Goal: Task Accomplishment & Management: Use online tool/utility

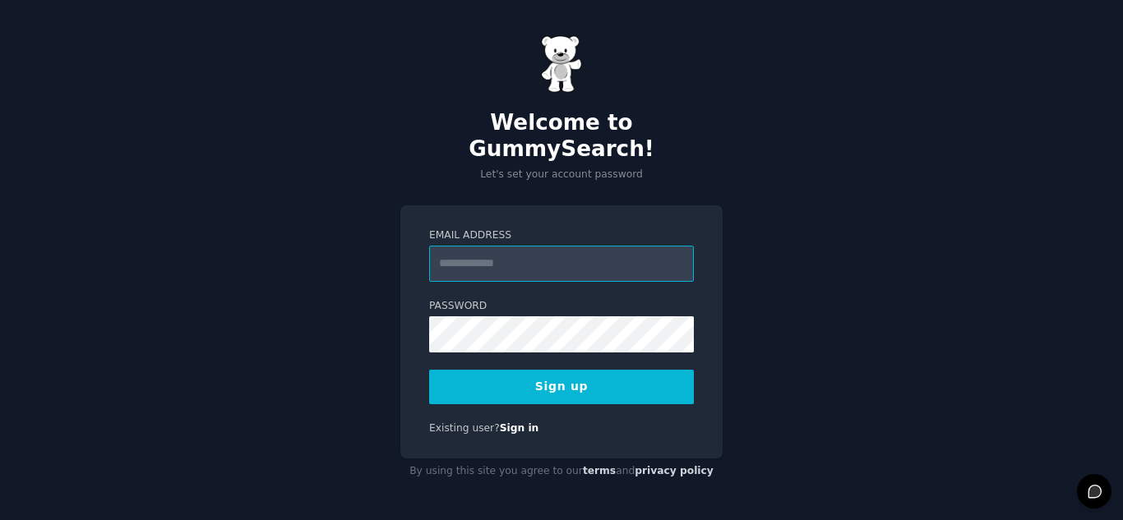
paste input "**********"
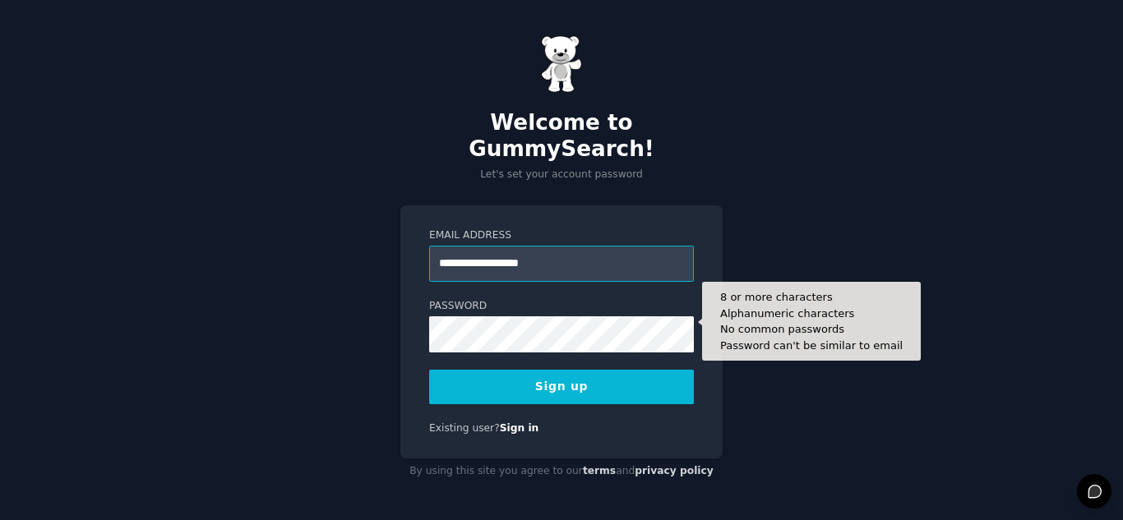
type input "**********"
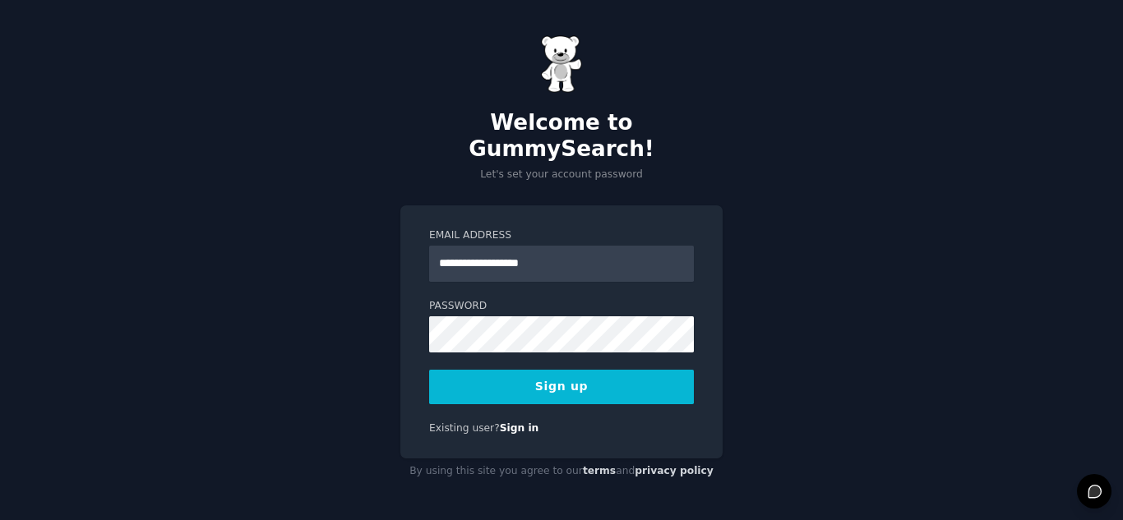
click at [547, 379] on button "Sign up" at bounding box center [561, 387] width 265 height 35
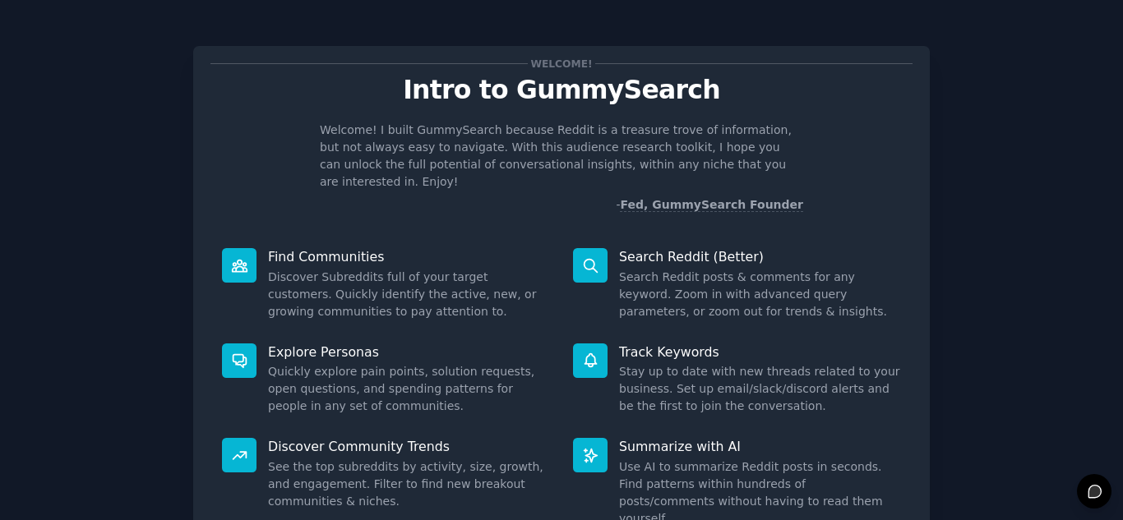
scroll to position [123, 0]
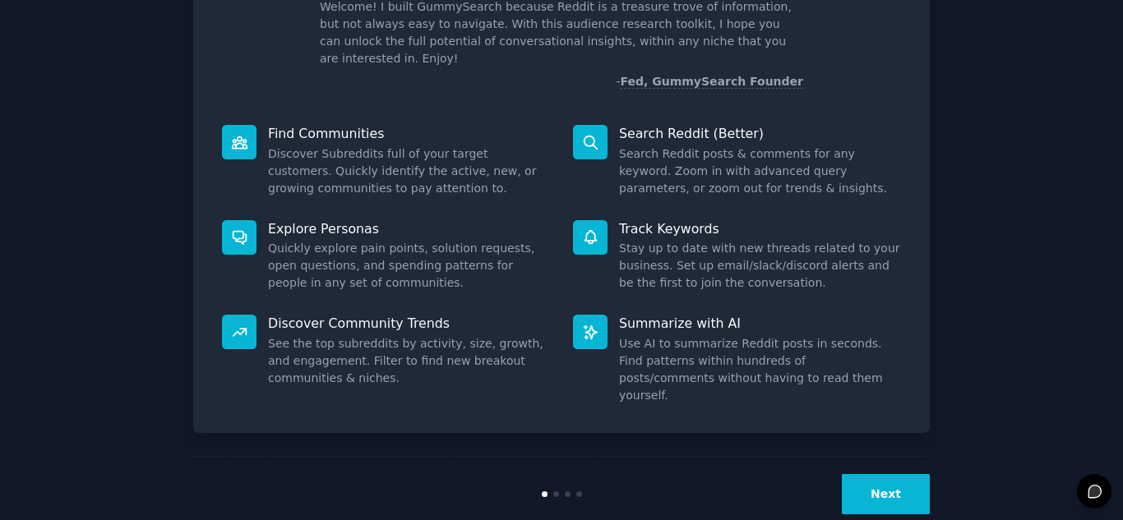
click at [888, 474] on button "Next" at bounding box center [886, 494] width 88 height 40
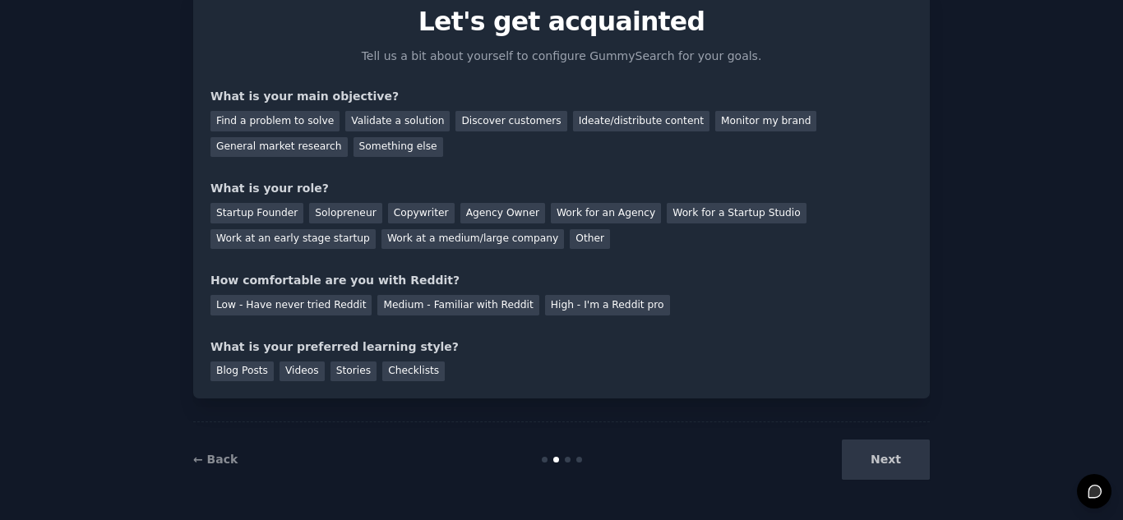
scroll to position [68, 0]
click at [284, 120] on div "Find a problem to solve" at bounding box center [274, 121] width 129 height 21
click at [393, 115] on div "Validate a solution" at bounding box center [397, 121] width 104 height 21
click at [288, 112] on div "Find a problem to solve" at bounding box center [274, 121] width 129 height 21
click at [380, 124] on div "Validate a solution" at bounding box center [397, 121] width 104 height 21
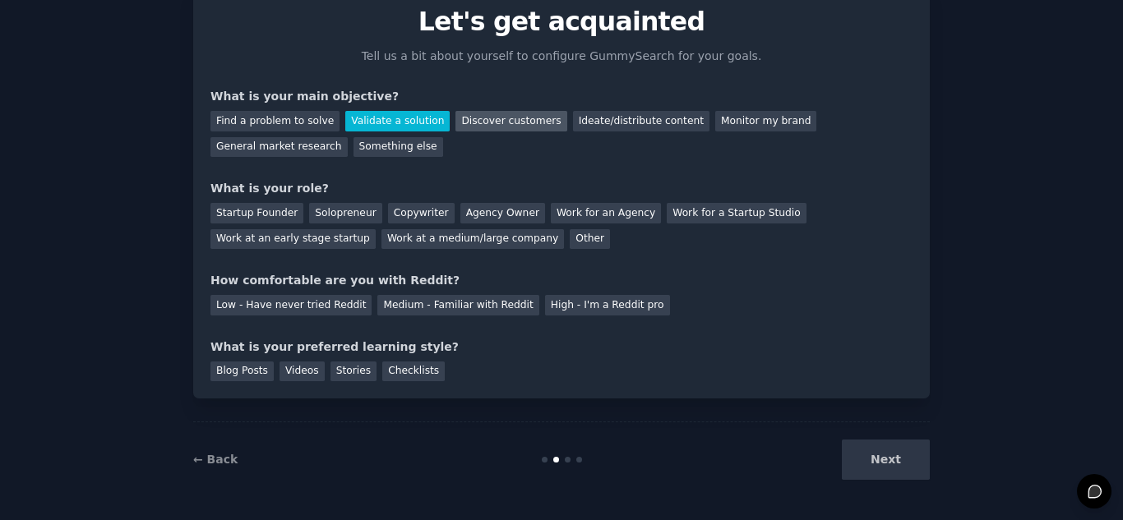
click at [499, 126] on div "Discover customers" at bounding box center [510, 121] width 111 height 21
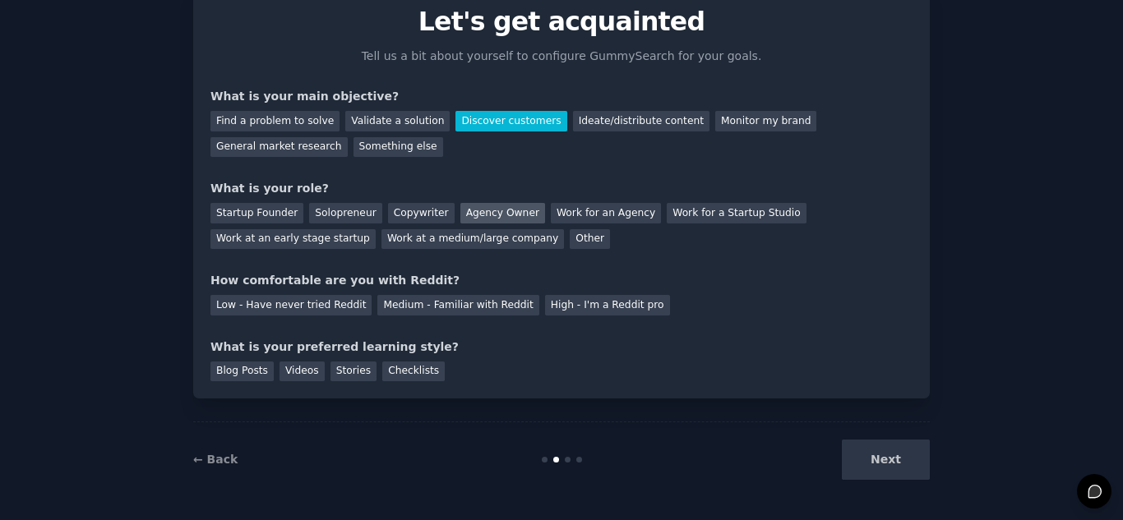
click at [471, 214] on div "Agency Owner" at bounding box center [502, 213] width 85 height 21
click at [568, 311] on div "High - I'm a Reddit pro" at bounding box center [607, 305] width 125 height 21
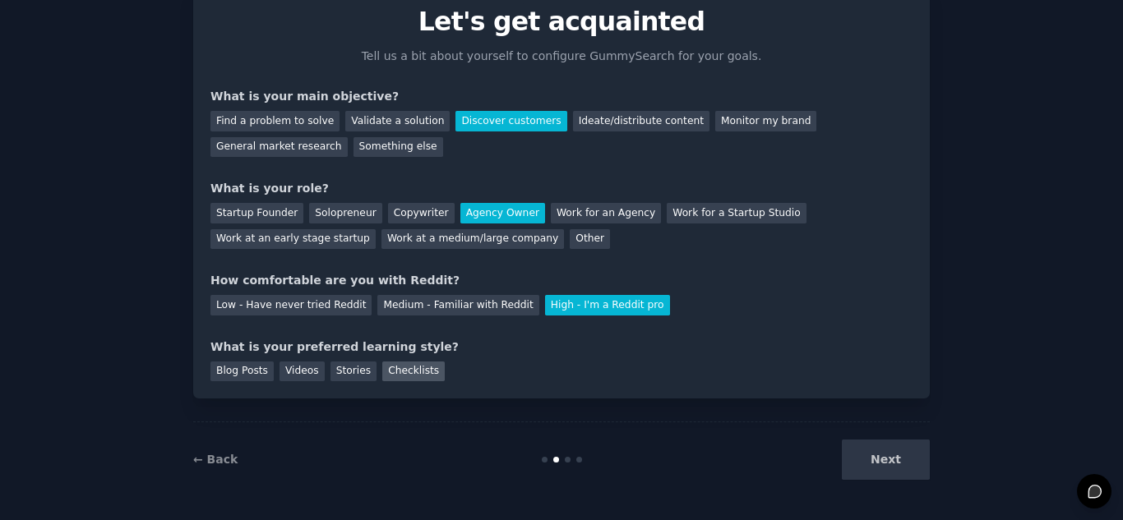
click at [393, 371] on div "Checklists" at bounding box center [413, 372] width 62 height 21
click at [911, 463] on button "Next" at bounding box center [886, 460] width 88 height 40
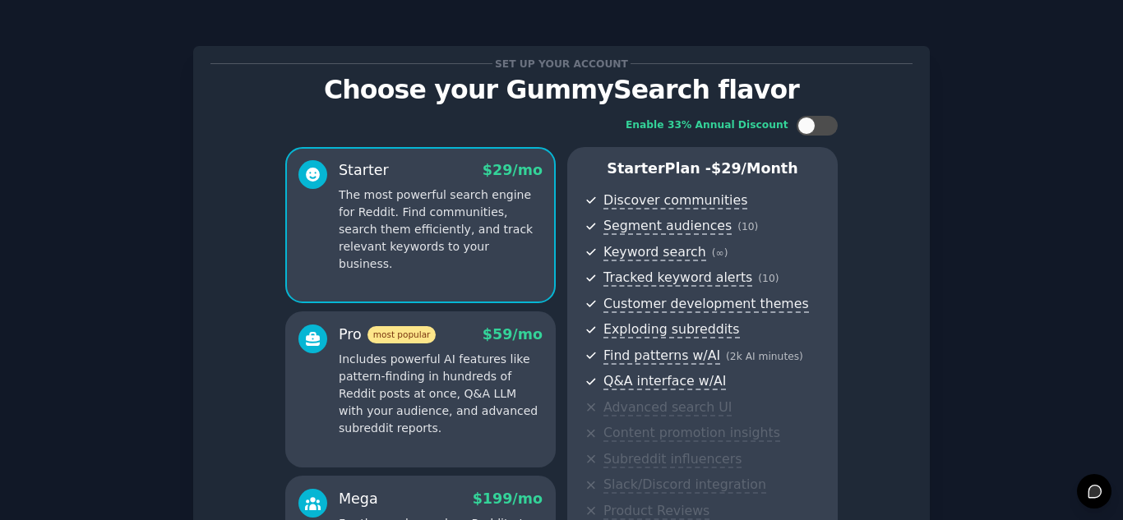
scroll to position [268, 0]
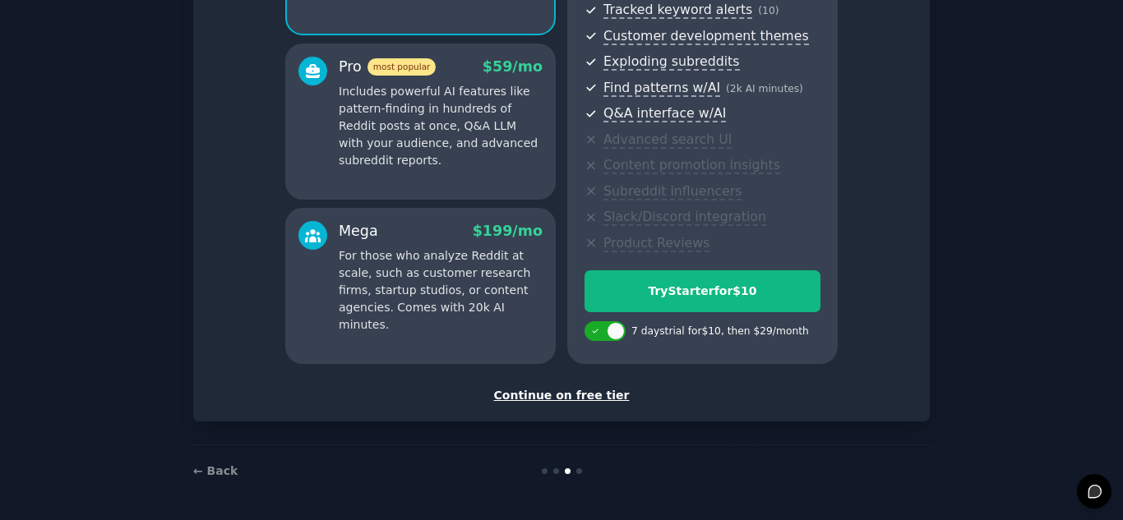
click at [537, 395] on div "Continue on free tier" at bounding box center [561, 395] width 702 height 17
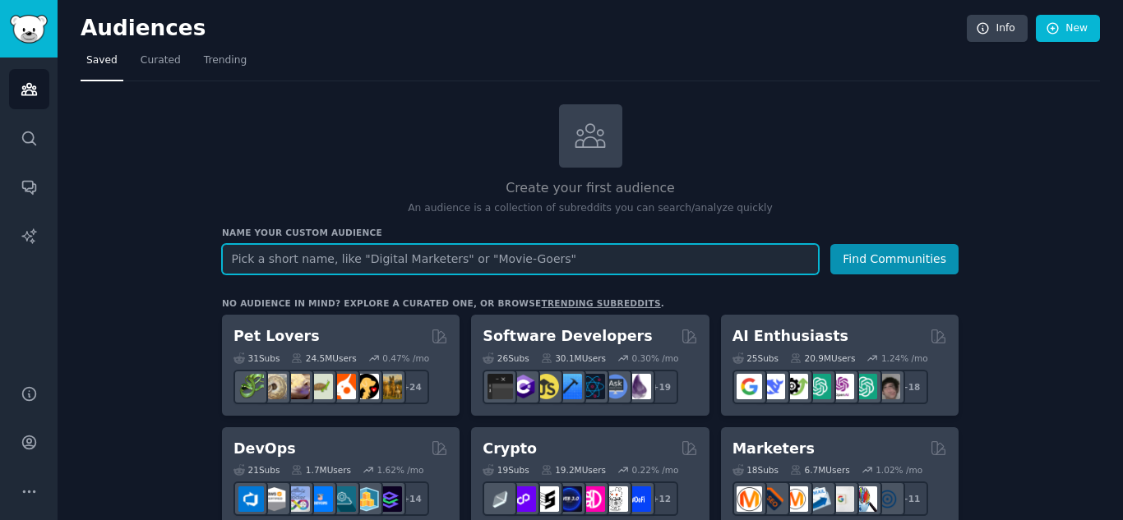
paste input "IPTV users"
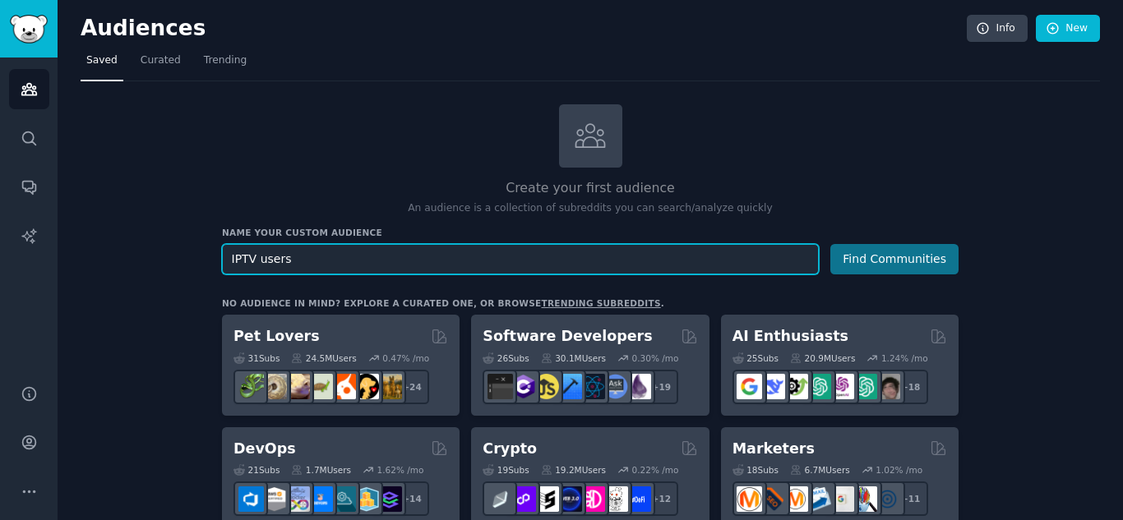
type input "IPTV users"
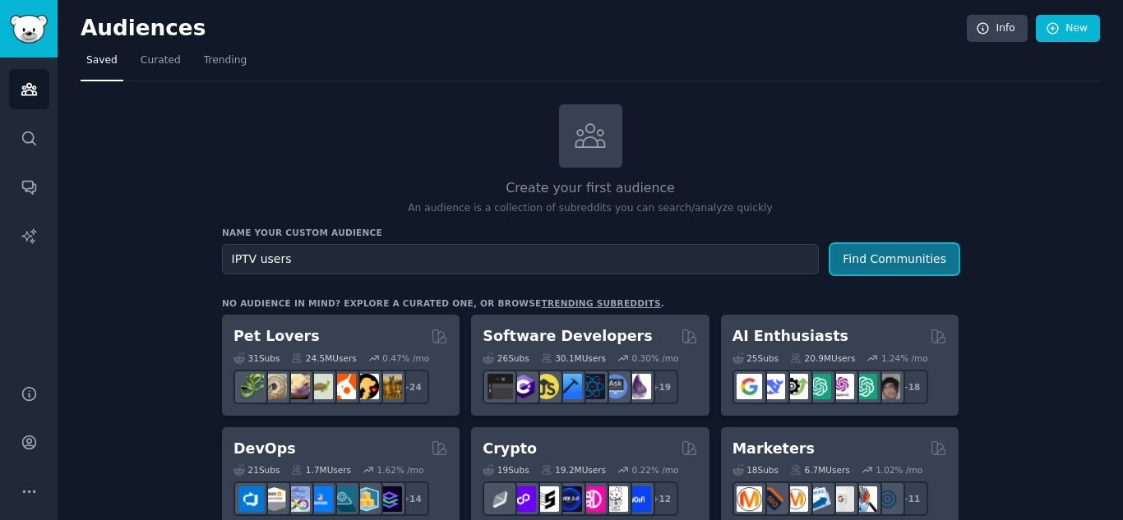
click at [896, 249] on button "Find Communities" at bounding box center [894, 259] width 128 height 30
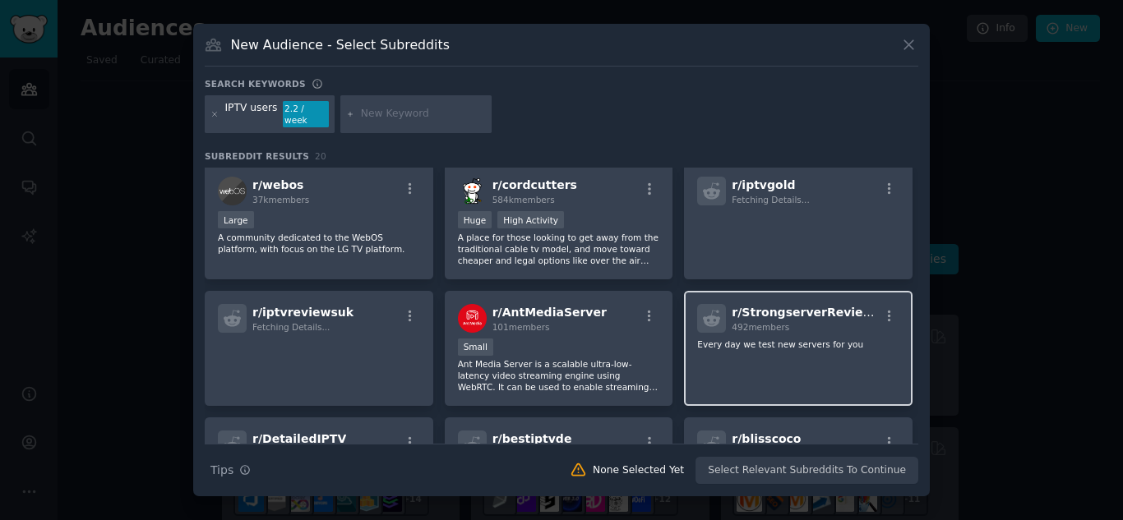
scroll to position [238, 0]
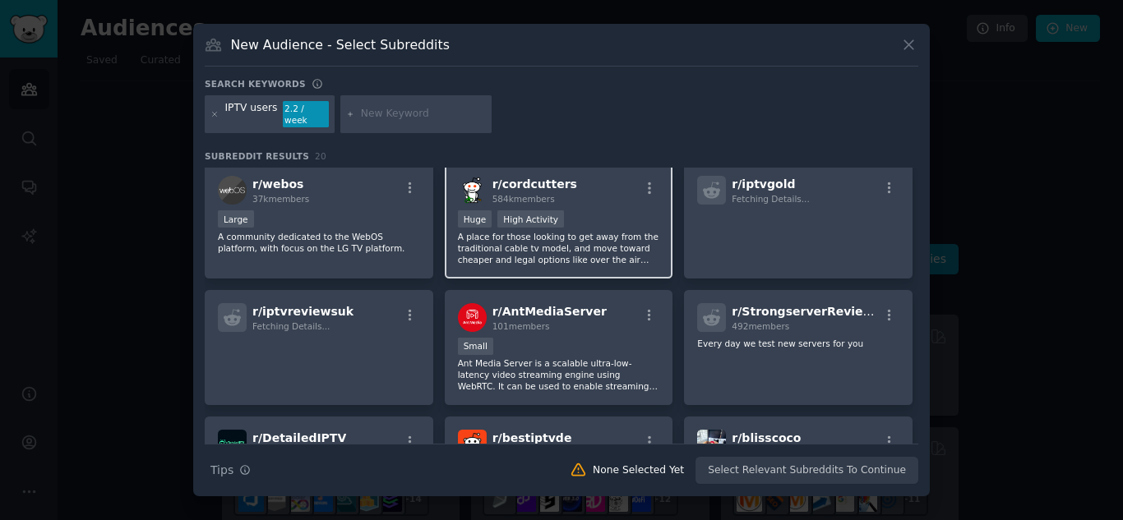
click at [570, 244] on p "A place for those looking to get away from the traditional cable tv model, and …" at bounding box center [559, 248] width 202 height 35
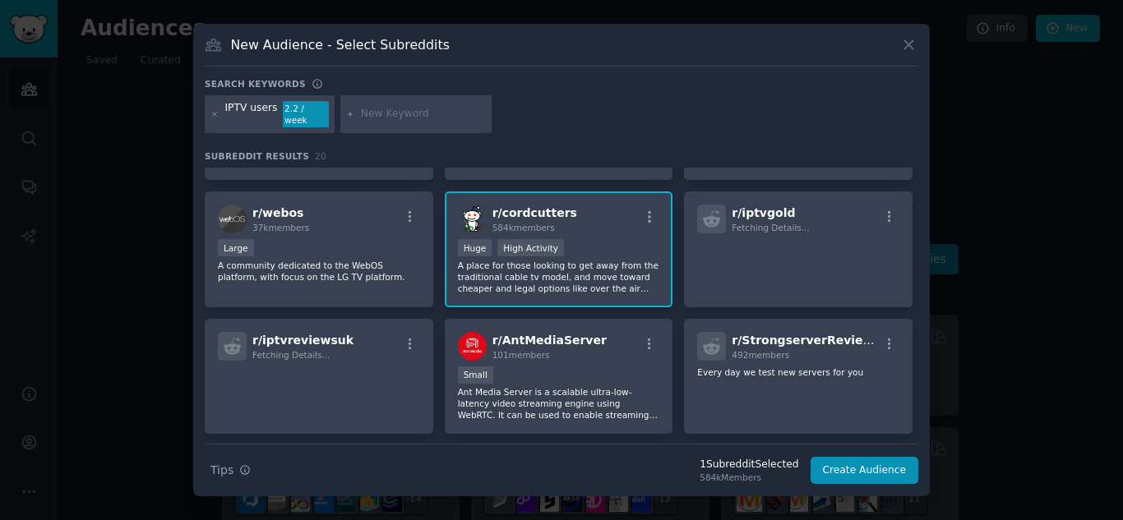
scroll to position [0, 0]
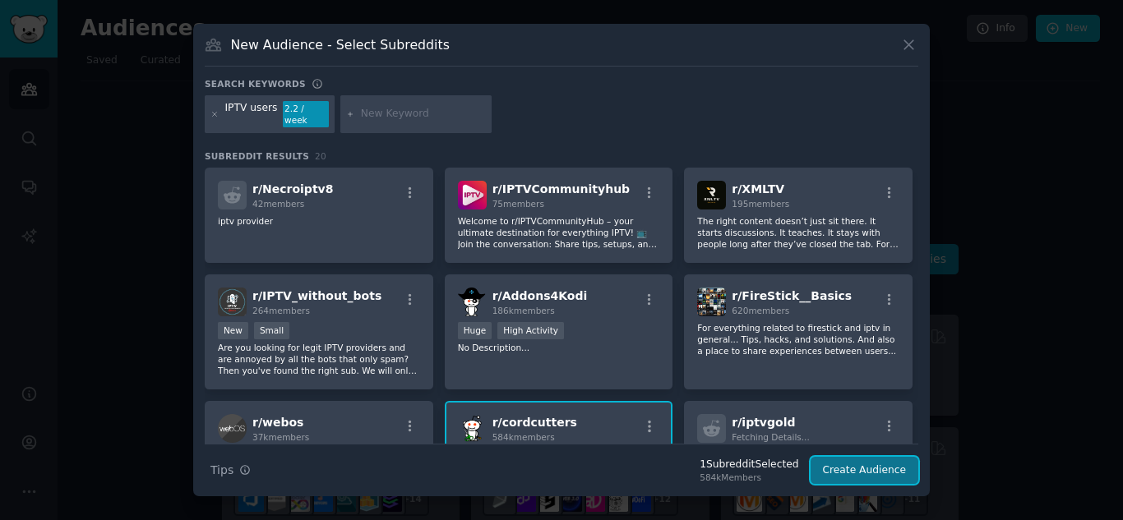
click at [870, 466] on button "Create Audience" at bounding box center [864, 471] width 108 height 28
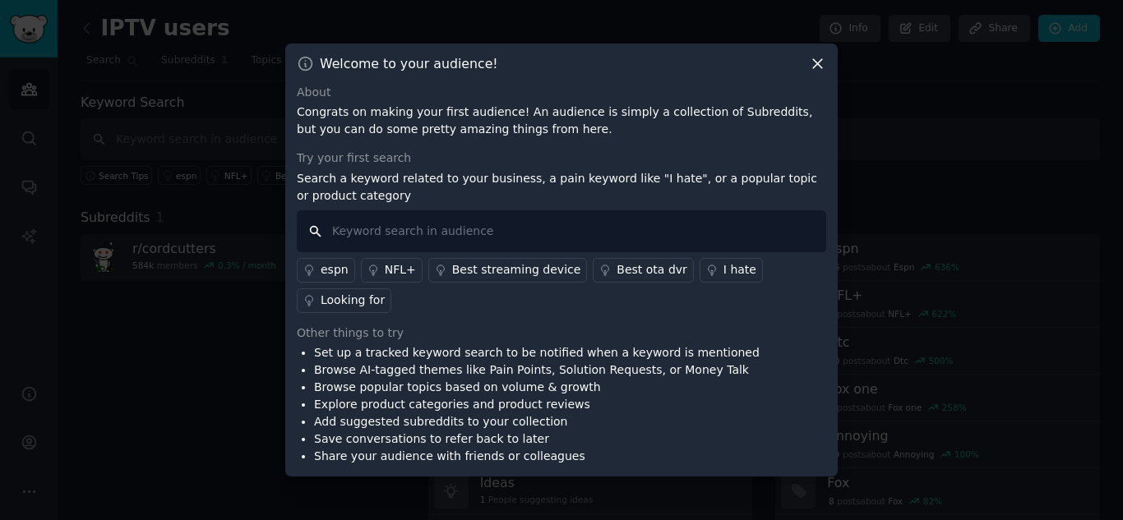
click at [696, 251] on input "text" at bounding box center [561, 231] width 529 height 42
paste input "IPTV users"
type input "IPTV users"
click at [385, 292] on div "Looking for" at bounding box center [353, 300] width 64 height 17
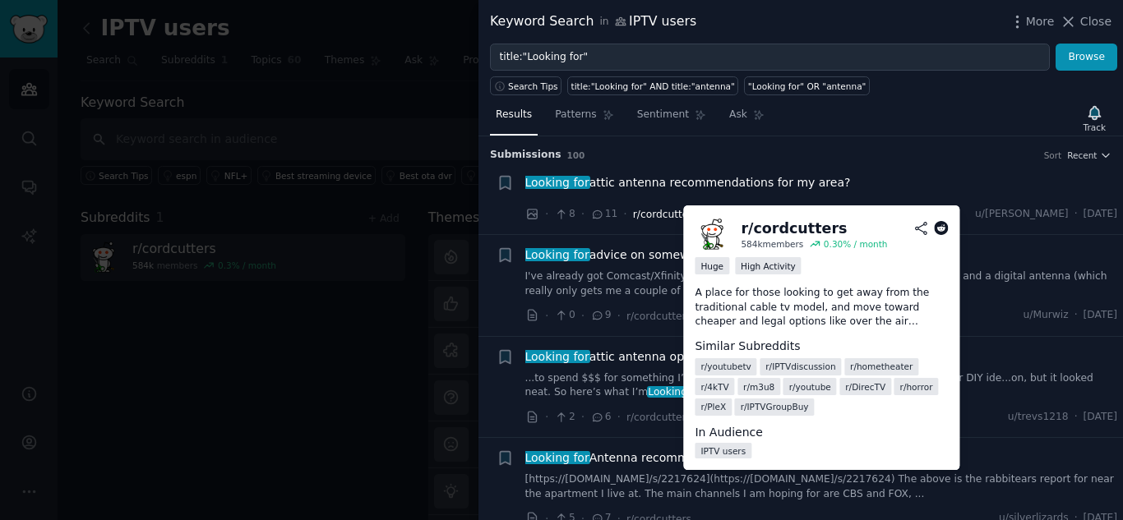
click at [653, 217] on span "r/cordcutters" at bounding box center [665, 215] width 65 height 12
click at [723, 452] on link "IPTV users" at bounding box center [722, 451] width 57 height 16
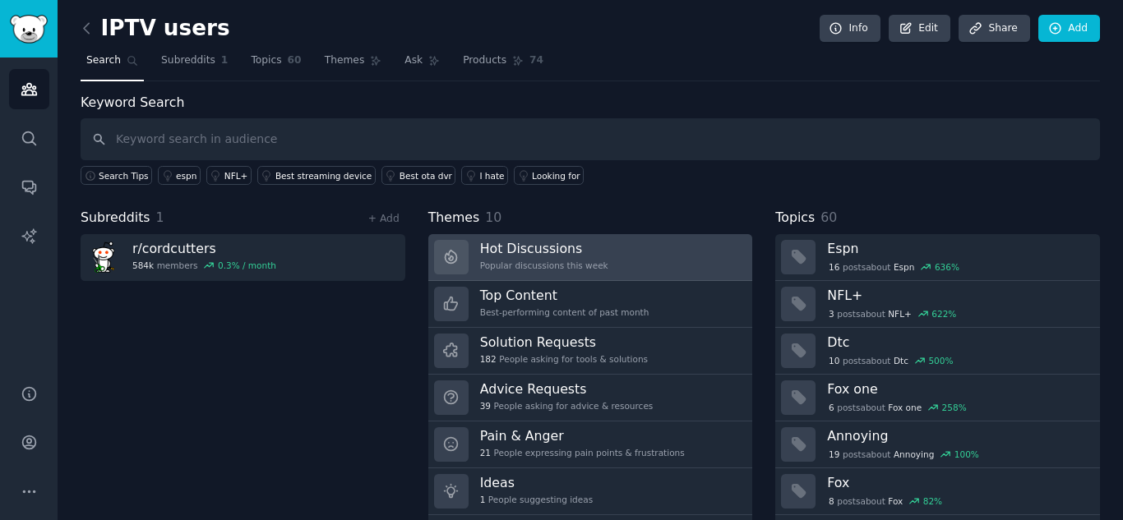
click at [584, 259] on div "Hot Discussions Popular discussions this week" at bounding box center [544, 257] width 128 height 35
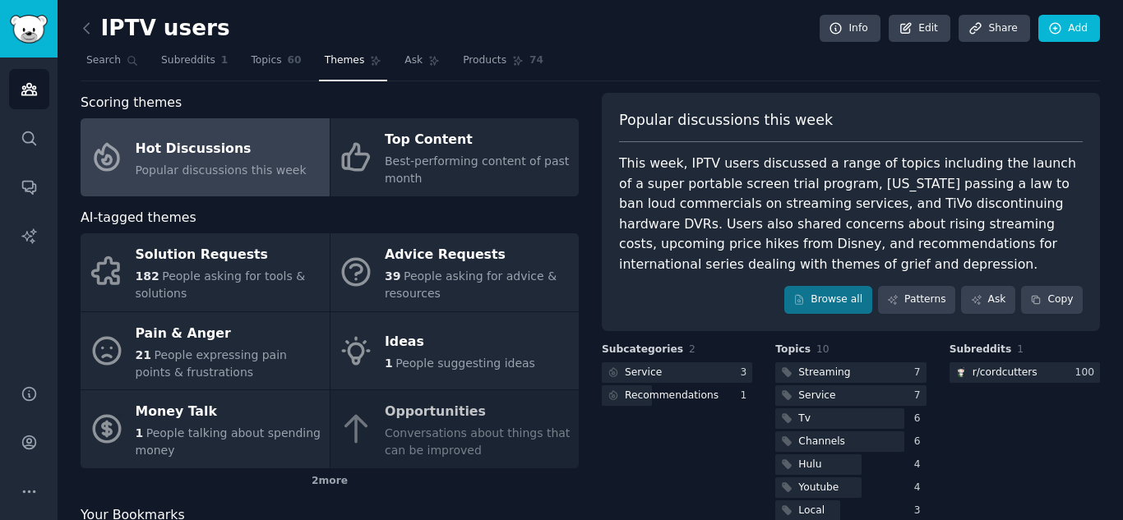
click at [310, 182] on link "Hot Discussions Popular discussions this week" at bounding box center [205, 157] width 249 height 78
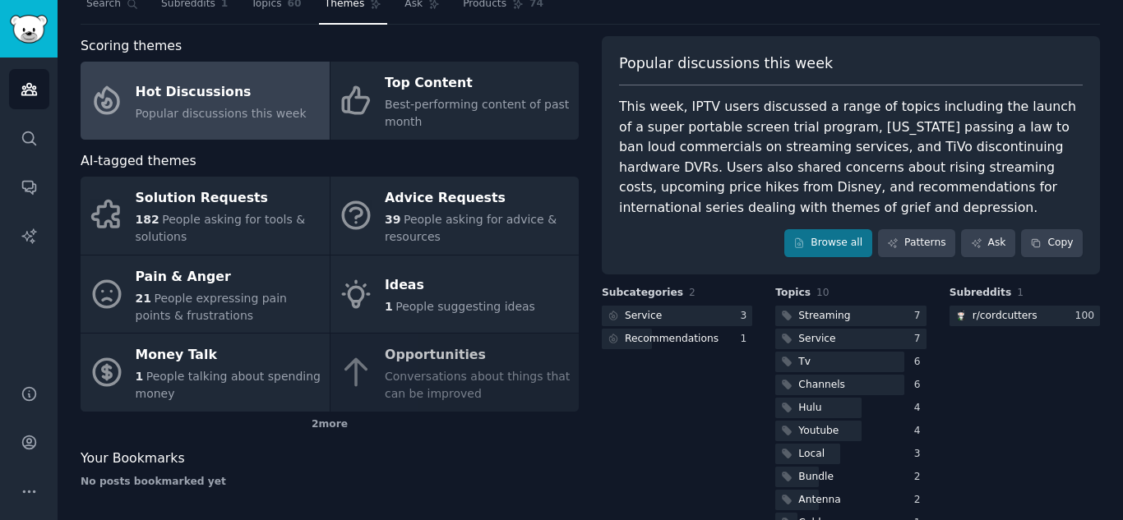
scroll to position [56, 0]
click at [845, 241] on link "Browse all" at bounding box center [828, 244] width 88 height 28
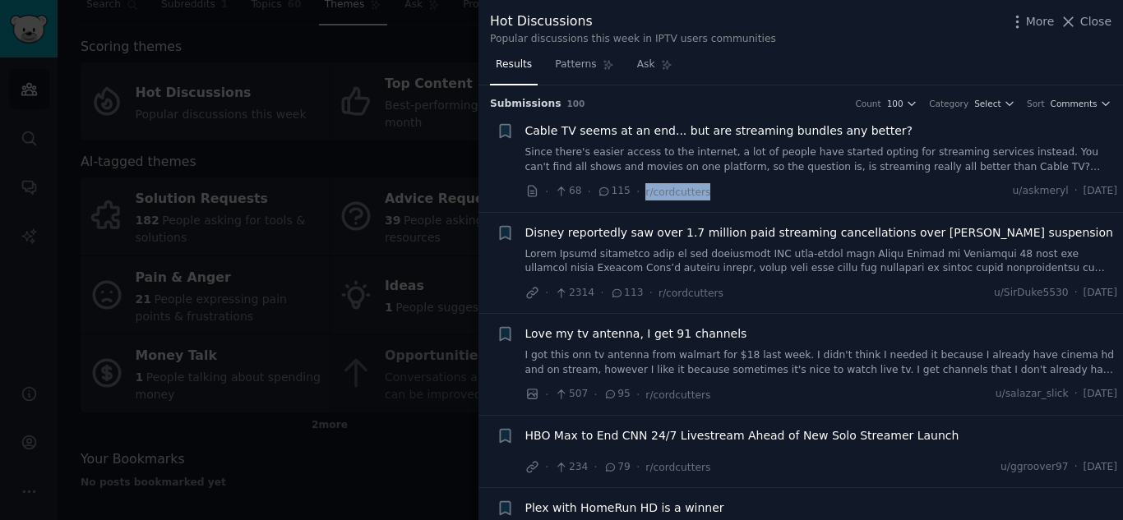
drag, startPoint x: 716, startPoint y: 197, endPoint x: 630, endPoint y: 196, distance: 86.3
click at [630, 196] on div "· 68 · 115 · r/cordcutters u/askmeryl · [DATE]" at bounding box center [821, 191] width 593 height 17
copy div "· r/cordcutters"
click at [384, 61] on div at bounding box center [561, 260] width 1123 height 520
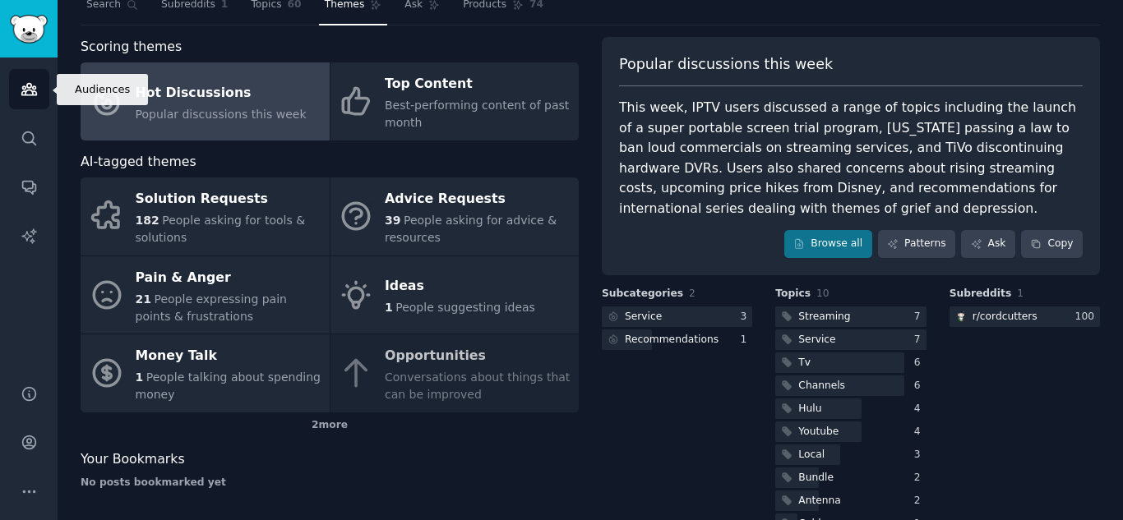
click at [30, 85] on icon "Sidebar" at bounding box center [28, 90] width 15 height 12
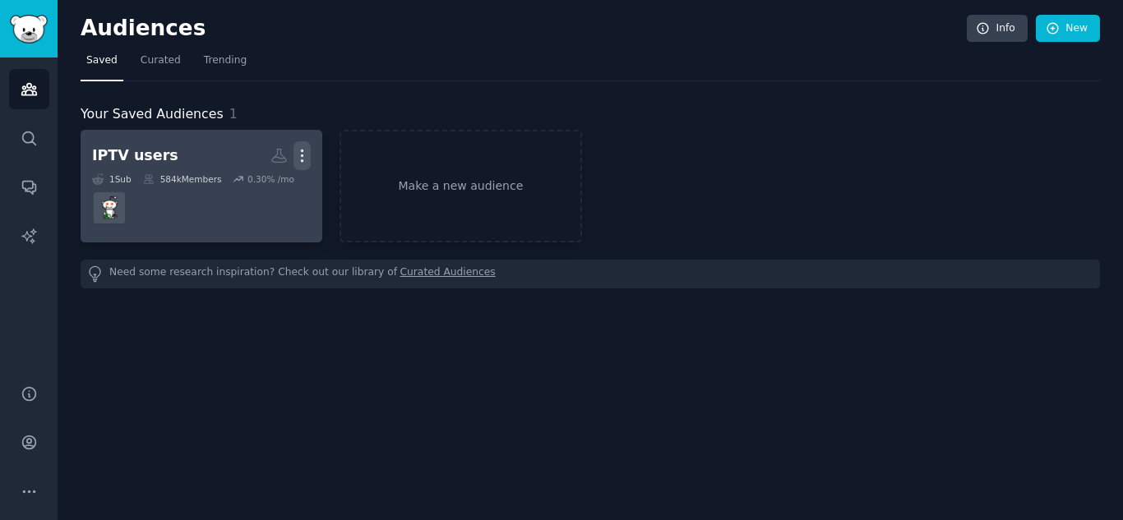
click at [296, 155] on icon "button" at bounding box center [301, 155] width 17 height 17
click at [249, 191] on p "Delete" at bounding box center [257, 190] width 38 height 17
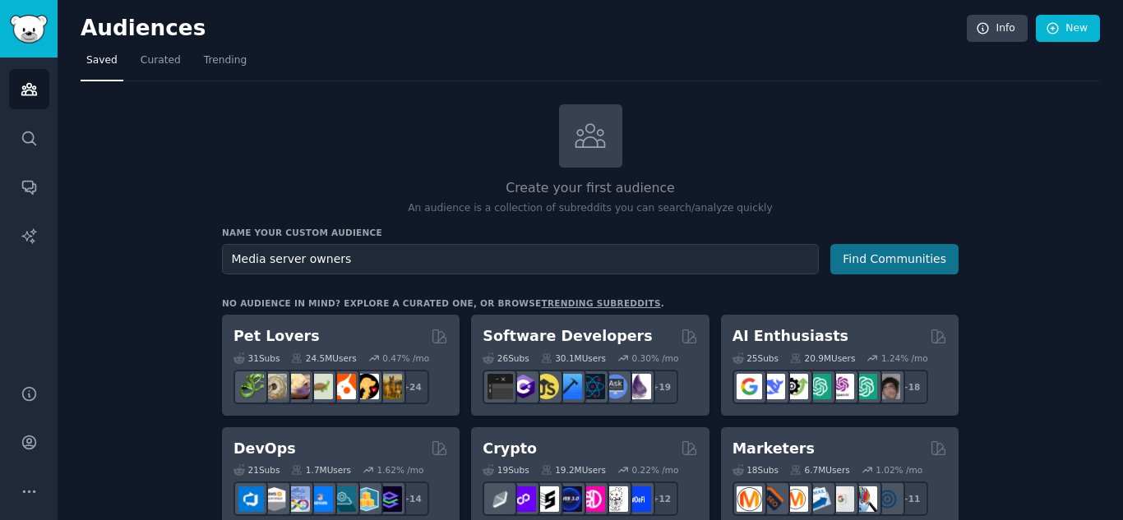
type input "Media server owners"
click at [882, 258] on button "Find Communities" at bounding box center [894, 259] width 128 height 30
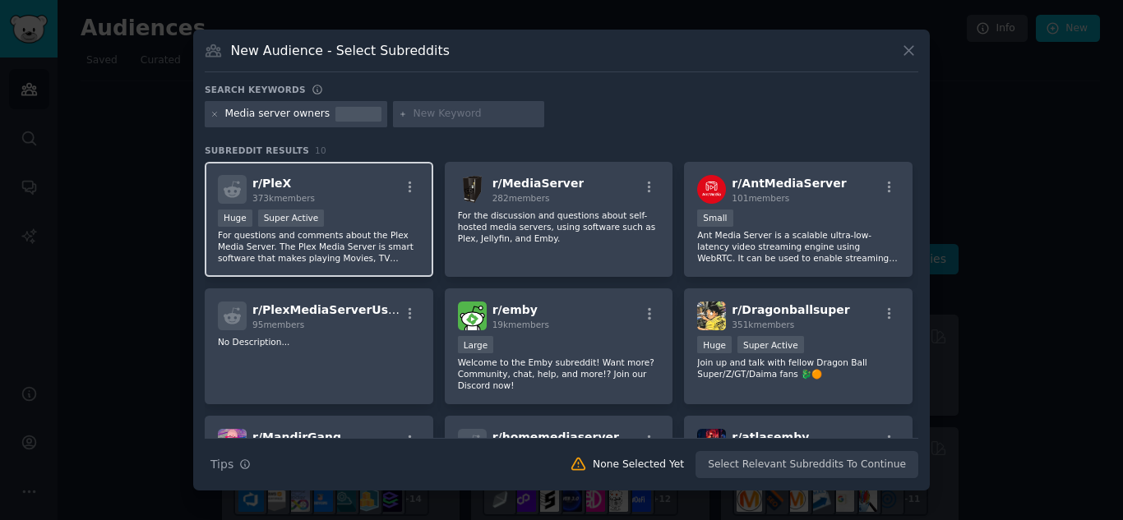
click at [342, 228] on div "Huge Super Active" at bounding box center [319, 220] width 202 height 21
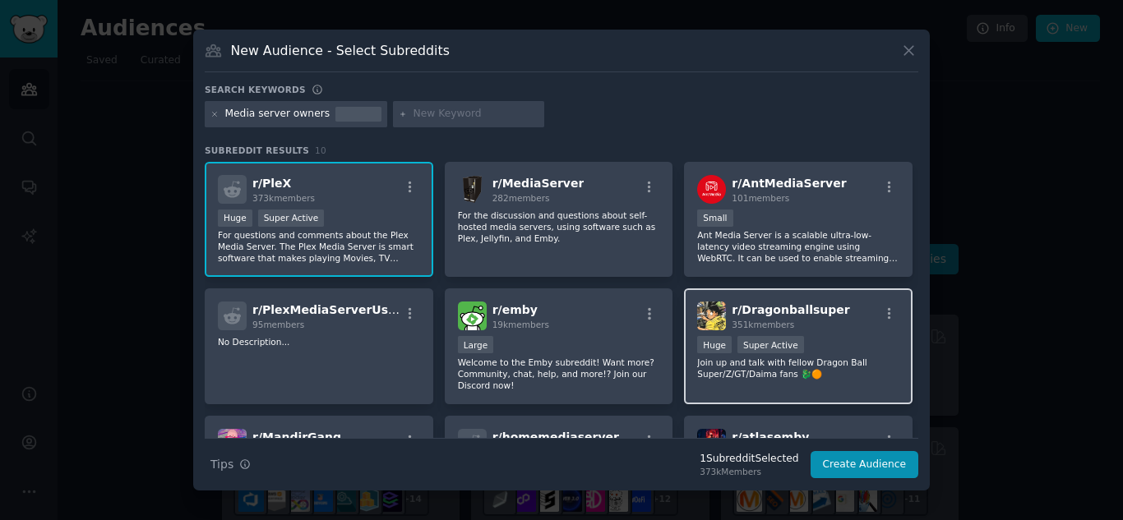
click at [810, 371] on p "Join up and talk with fellow Dragon Ball Super/Z/GT/Daima fans 🐉🟠" at bounding box center [798, 368] width 202 height 23
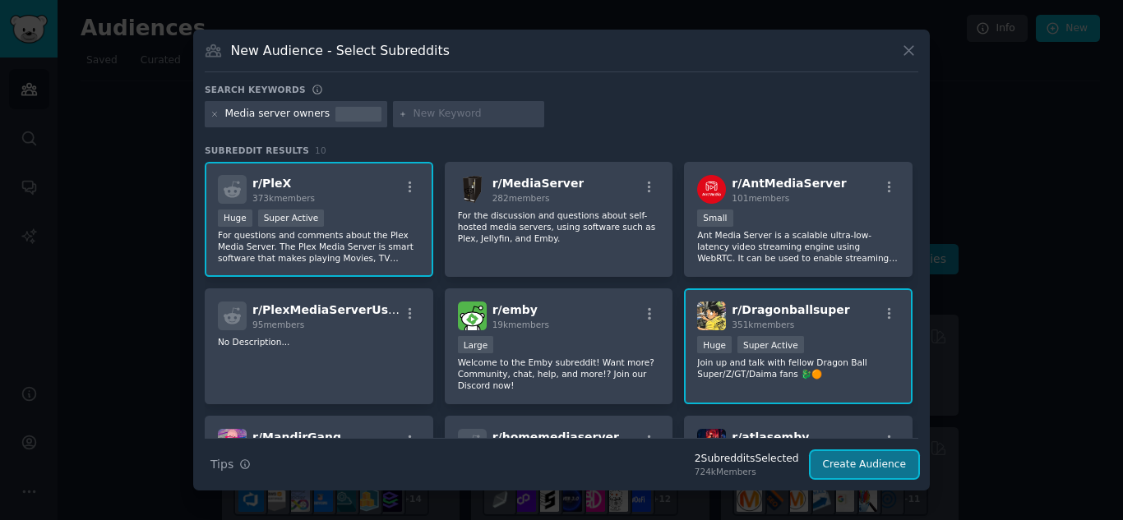
click at [856, 465] on button "Create Audience" at bounding box center [864, 465] width 108 height 28
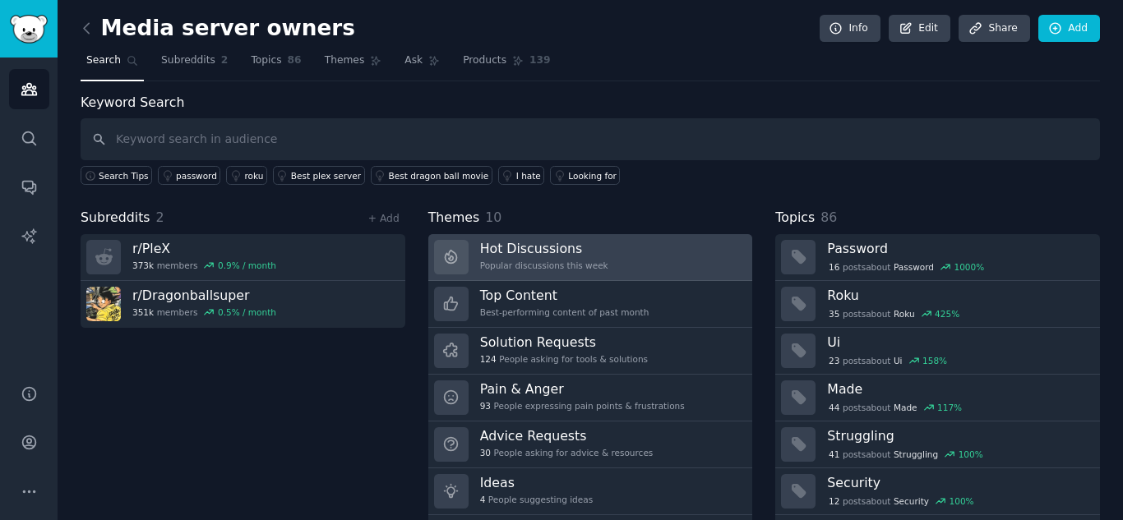
click at [604, 257] on link "Hot Discussions Popular discussions this week" at bounding box center [590, 257] width 325 height 47
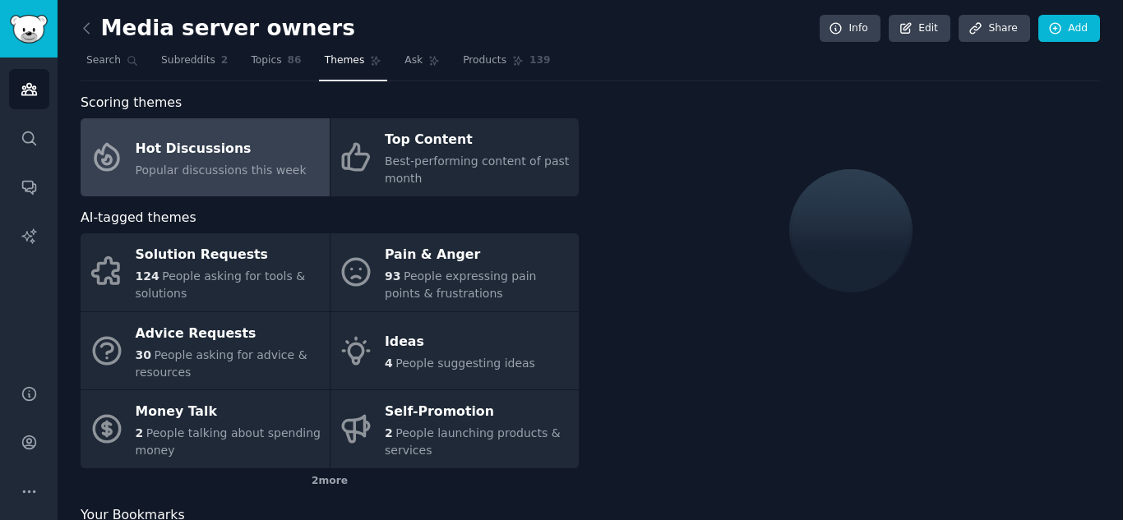
click at [268, 166] on span "Popular discussions this week" at bounding box center [221, 170] width 171 height 13
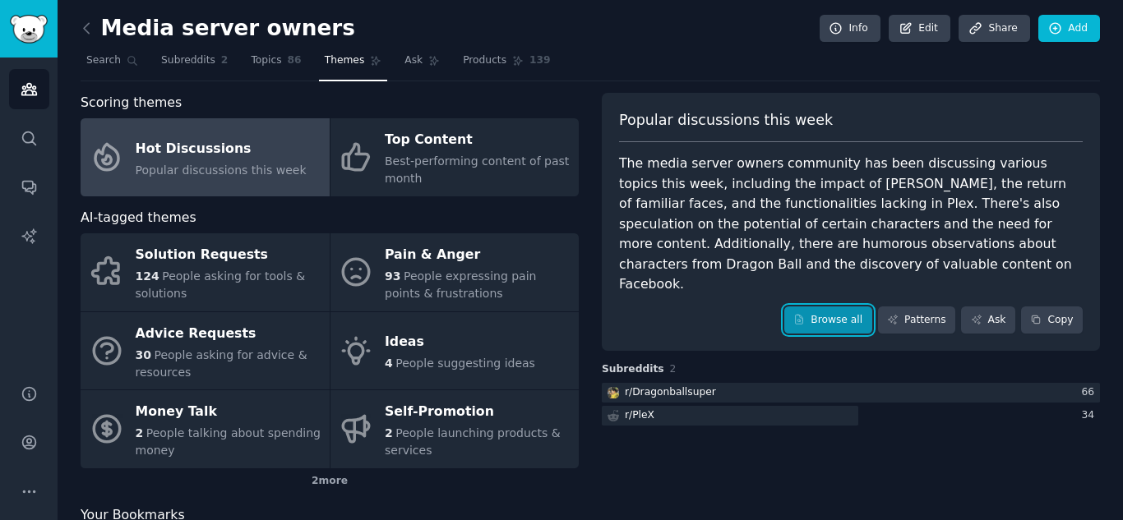
click at [830, 307] on link "Browse all" at bounding box center [828, 321] width 88 height 28
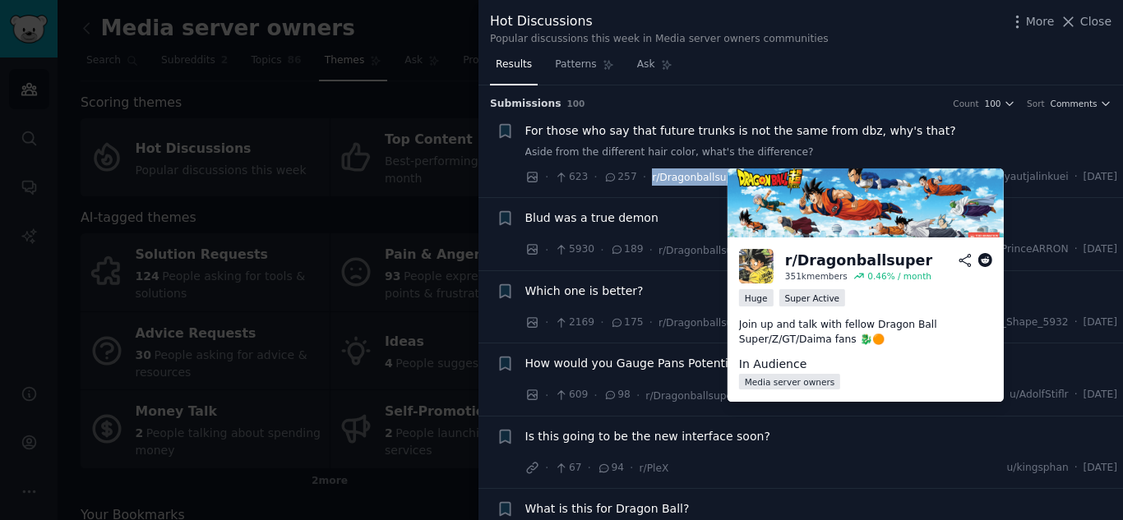
drag, startPoint x: 736, startPoint y: 181, endPoint x: 643, endPoint y: 183, distance: 92.9
click at [643, 183] on div "· 623 · 257 · r/Dragonballsuper u/yautjalinkuei · [DATE]" at bounding box center [821, 176] width 593 height 17
copy span "r/Dragonballsuper"
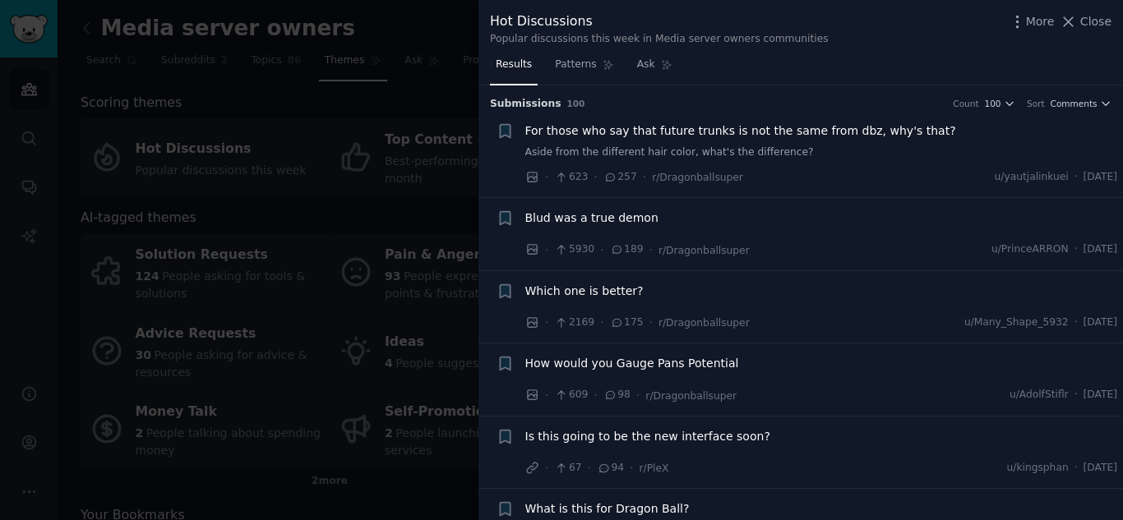
click at [408, 111] on div at bounding box center [561, 260] width 1123 height 520
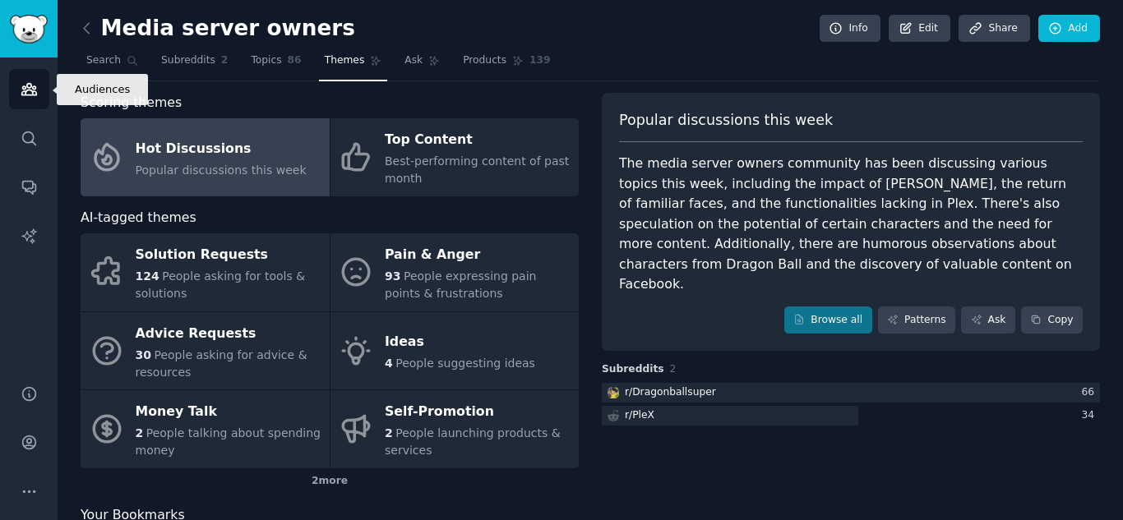
click at [31, 92] on icon "Sidebar" at bounding box center [29, 89] width 17 height 17
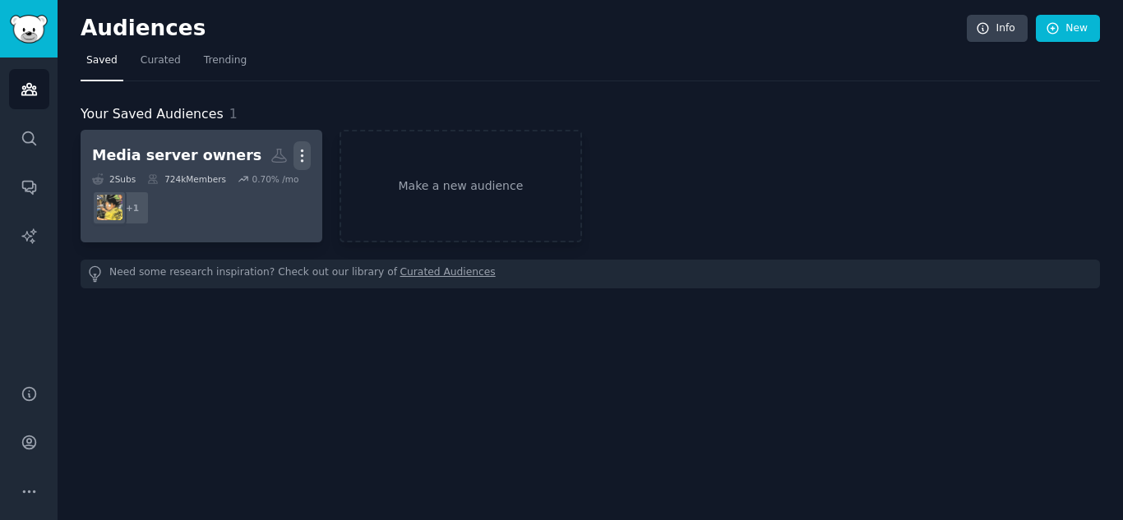
click at [305, 154] on icon "button" at bounding box center [301, 155] width 17 height 17
click at [256, 191] on p "Delete" at bounding box center [257, 190] width 38 height 17
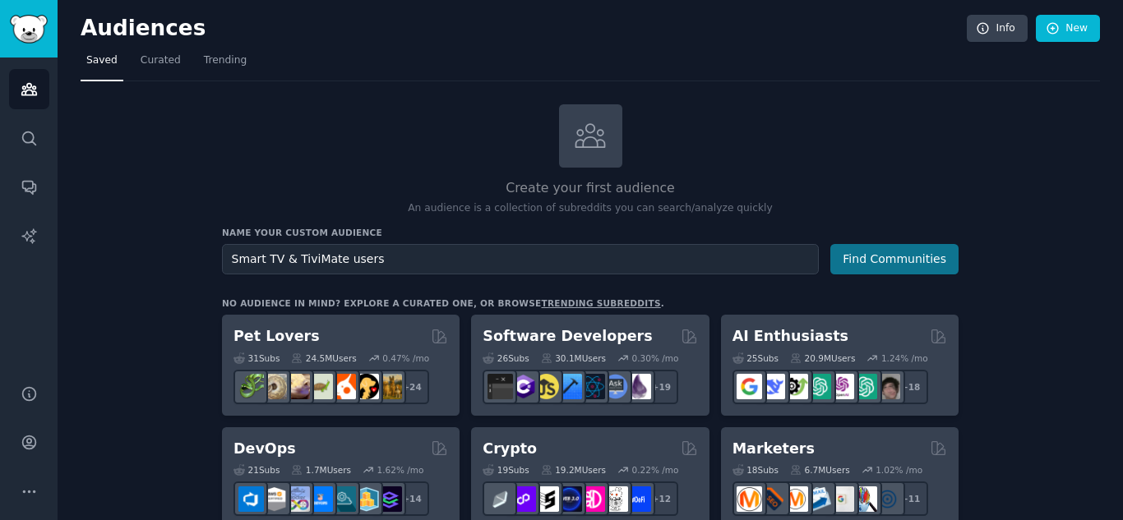
type input "Smart TV & TiviMate users"
click at [914, 255] on button "Find Communities" at bounding box center [894, 259] width 128 height 30
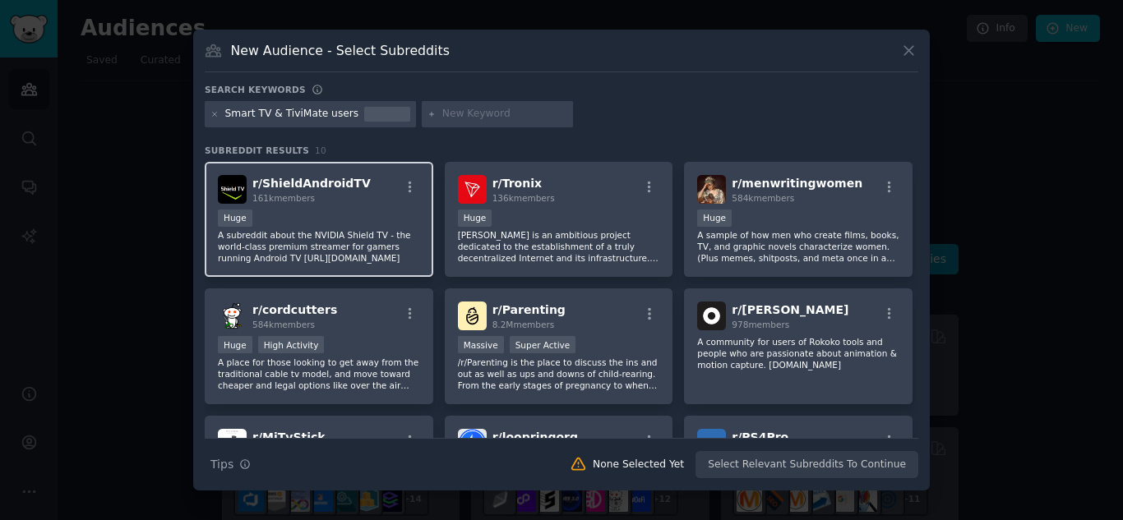
click at [355, 254] on p "A subreddit about the NVIDIA Shield TV - the world-class premium streamer for g…" at bounding box center [319, 246] width 202 height 35
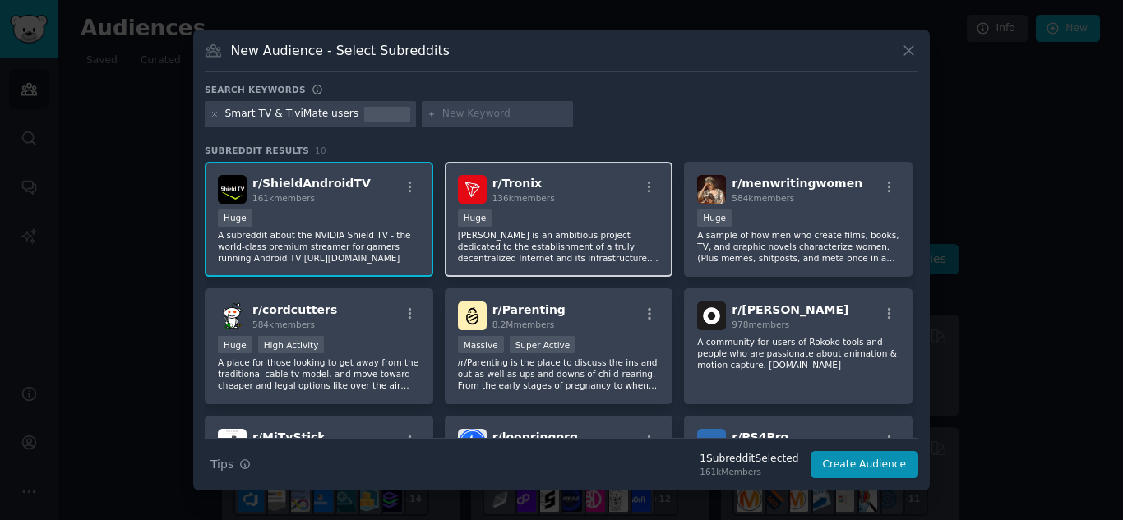
click at [504, 265] on div "r/ Tronix 136k members Huge TRON is an ambitious project dedicated to the estab…" at bounding box center [559, 220] width 228 height 116
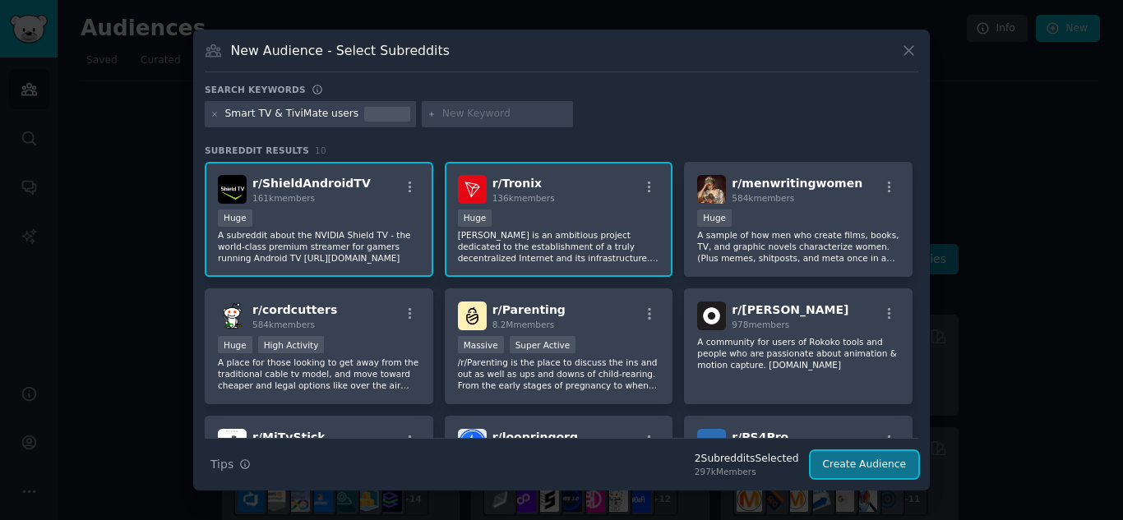
click at [851, 465] on button "Create Audience" at bounding box center [864, 465] width 108 height 28
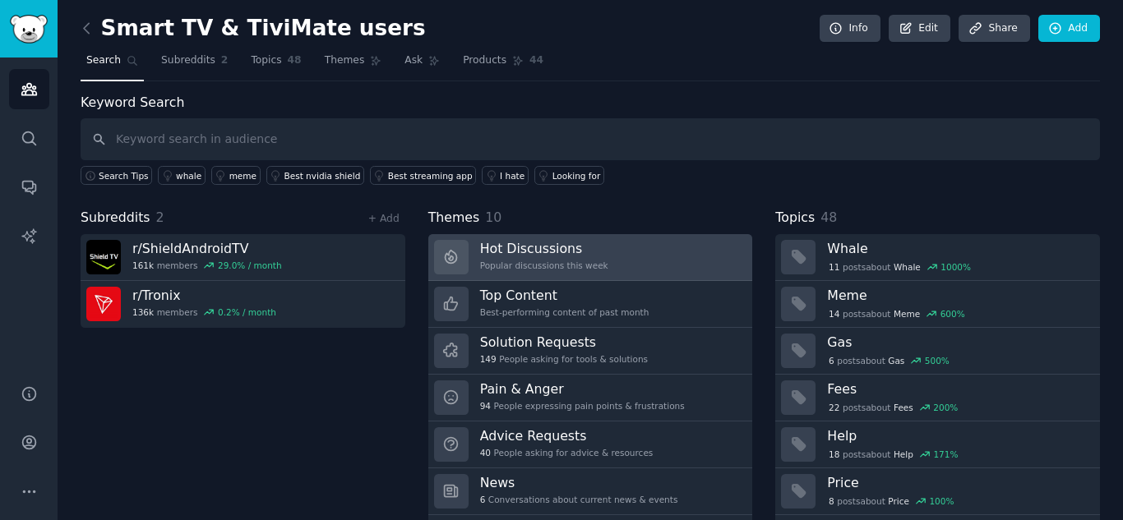
click at [524, 258] on div "Hot Discussions Popular discussions this week" at bounding box center [544, 257] width 128 height 35
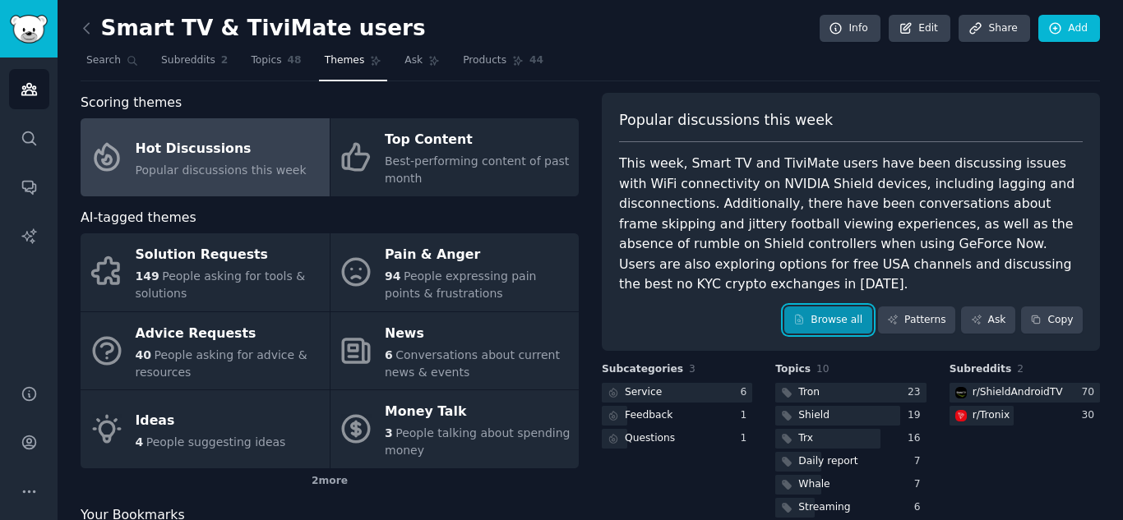
click at [851, 307] on link "Browse all" at bounding box center [828, 321] width 88 height 28
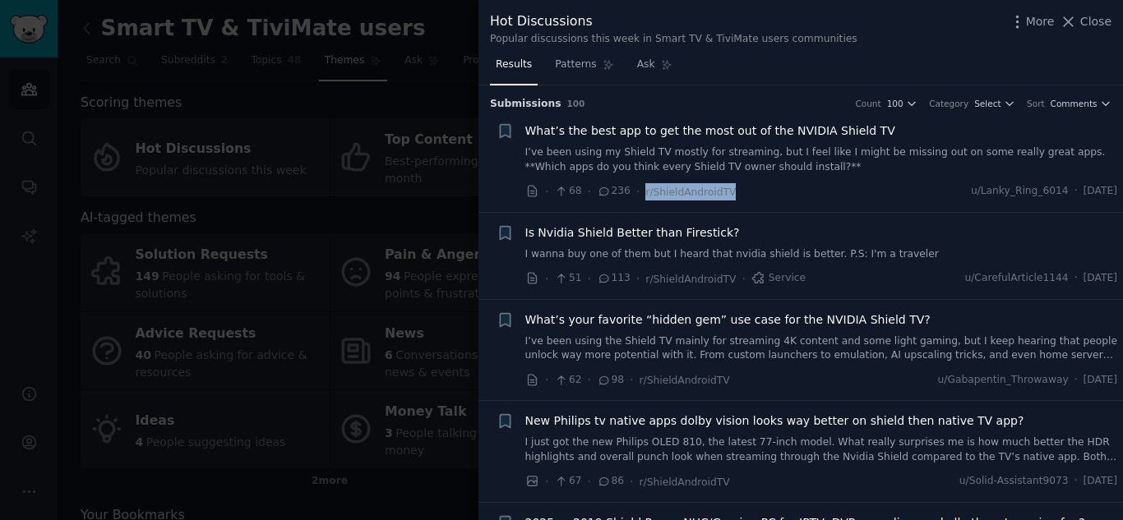
drag, startPoint x: 738, startPoint y: 187, endPoint x: 635, endPoint y: 194, distance: 102.9
click at [635, 194] on div "· 68 · 236 · r/ShieldAndroidTV u/Lanky_Ring_6014 · [DATE]" at bounding box center [821, 191] width 593 height 17
copy span "r/ShieldAndroidTV"
click at [390, 53] on div at bounding box center [561, 260] width 1123 height 520
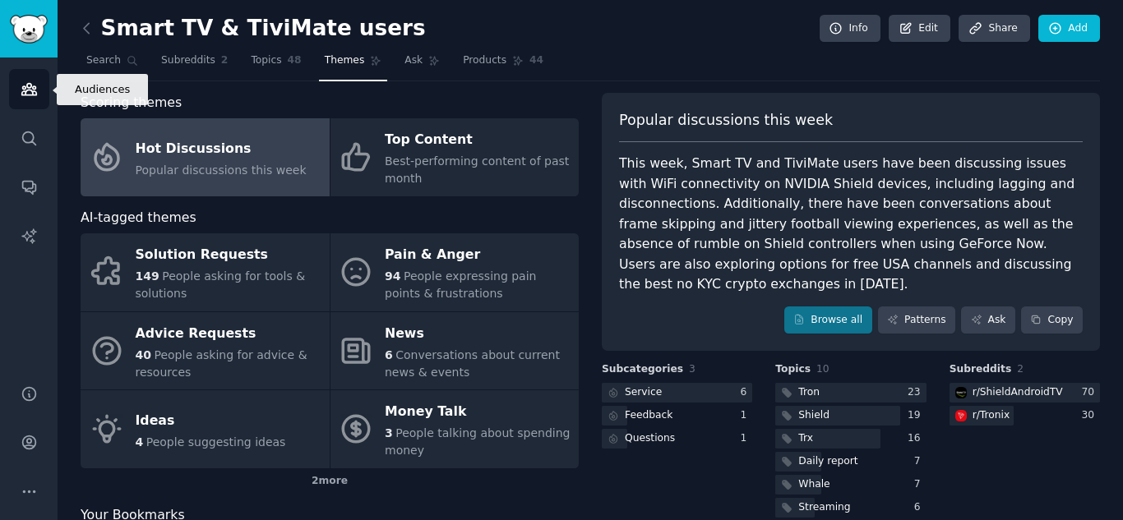
click at [30, 93] on icon "Sidebar" at bounding box center [29, 89] width 17 height 17
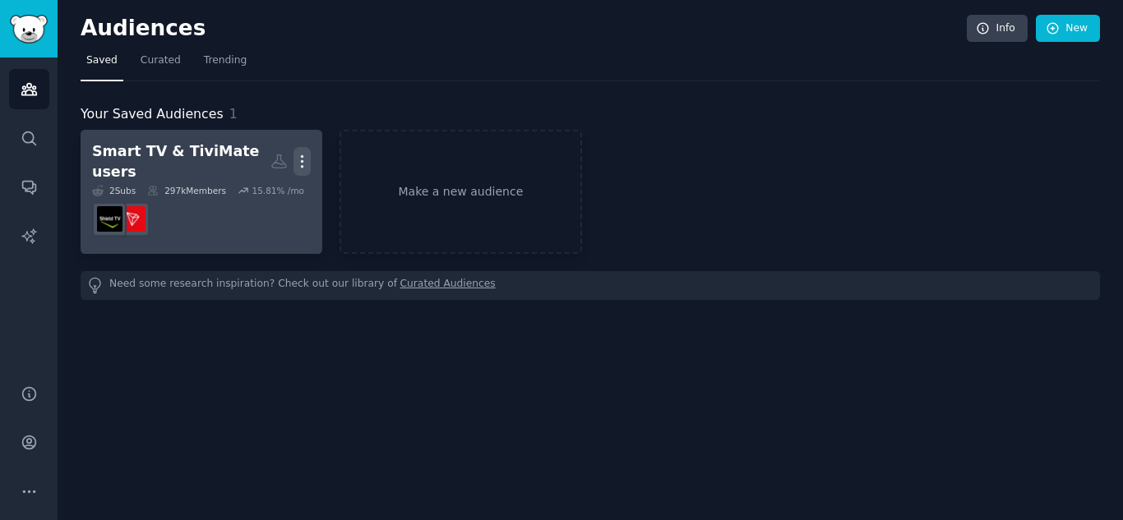
click at [298, 160] on icon "button" at bounding box center [301, 161] width 17 height 17
click at [243, 196] on p "Delete" at bounding box center [257, 195] width 38 height 17
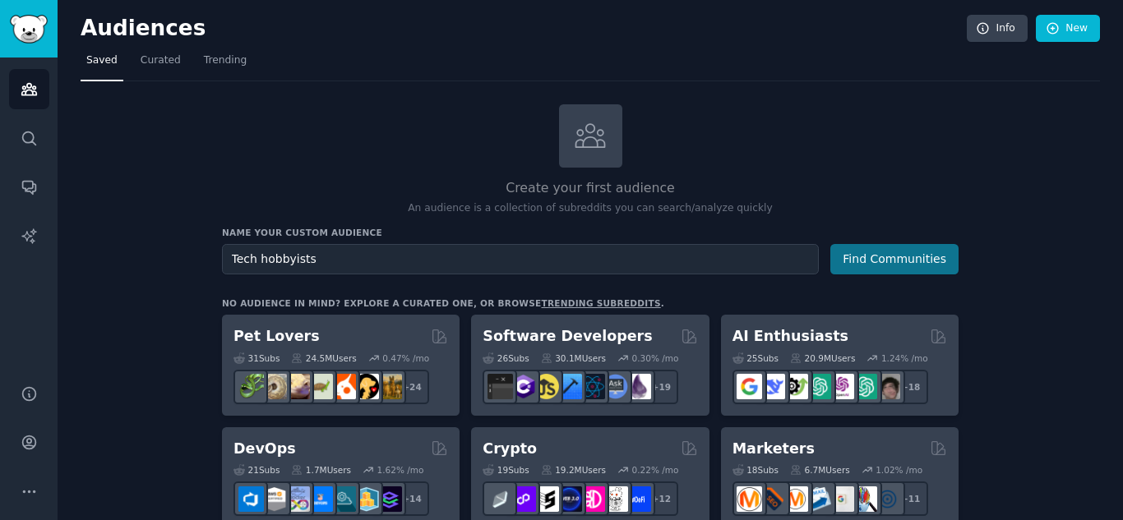
type input "Tech hobbyists"
click at [921, 261] on button "Find Communities" at bounding box center [894, 259] width 128 height 30
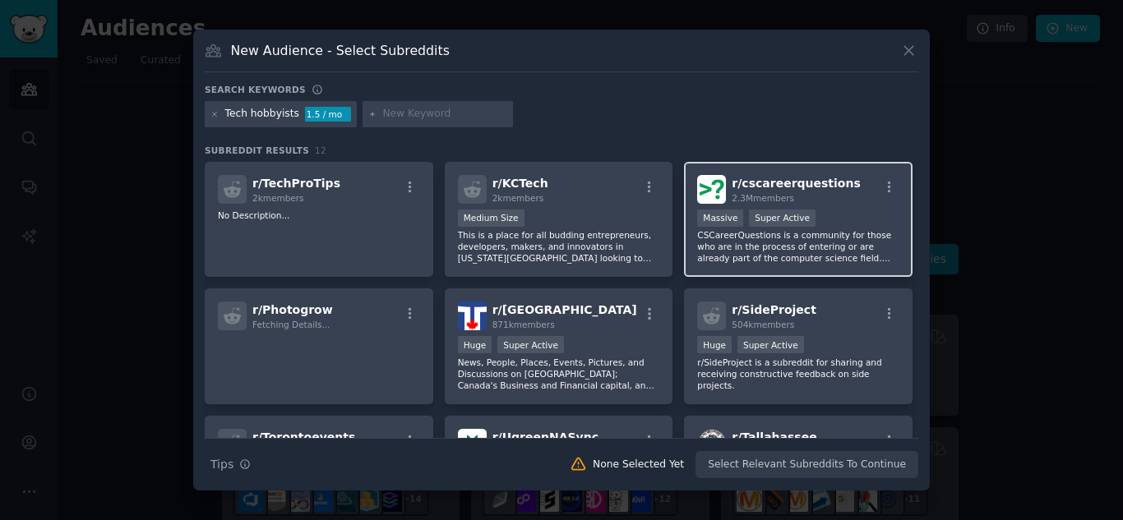
click at [754, 245] on p "CSCareerQuestions is a community for those who are in the process of entering o…" at bounding box center [798, 246] width 202 height 35
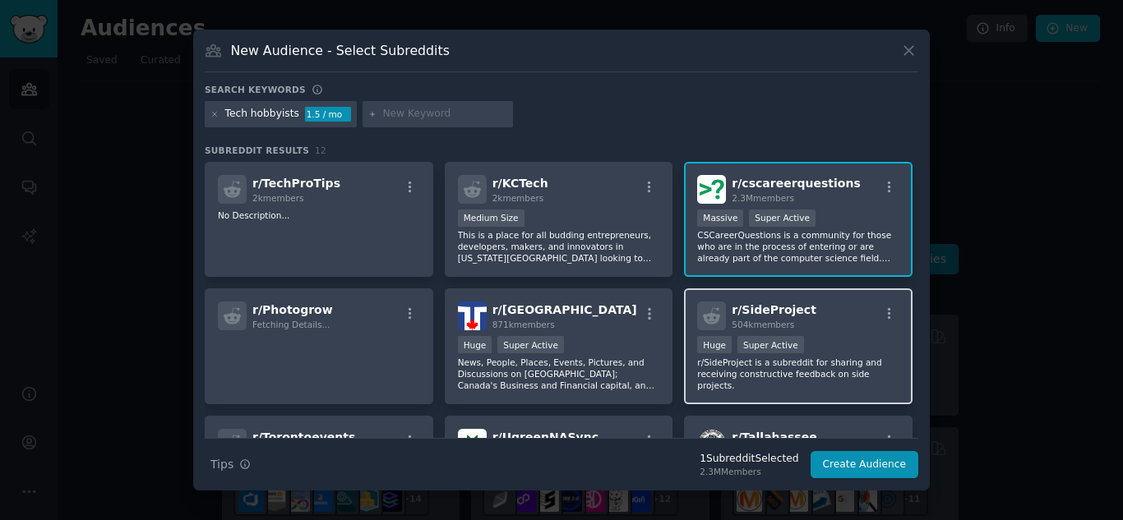
click at [743, 312] on span "r/ SideProject" at bounding box center [773, 309] width 85 height 13
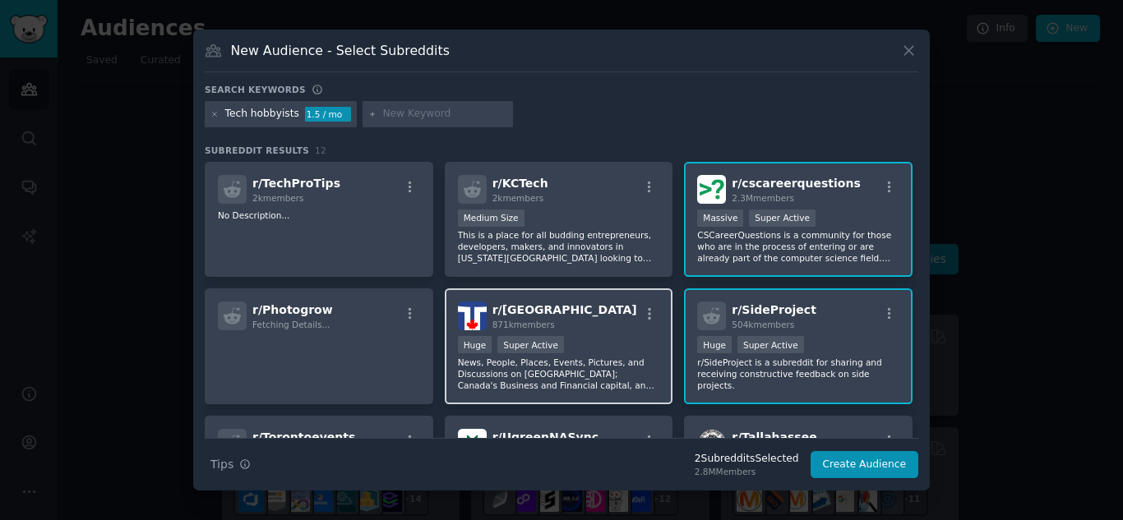
click at [560, 348] on div "Huge Super Active" at bounding box center [559, 346] width 202 height 21
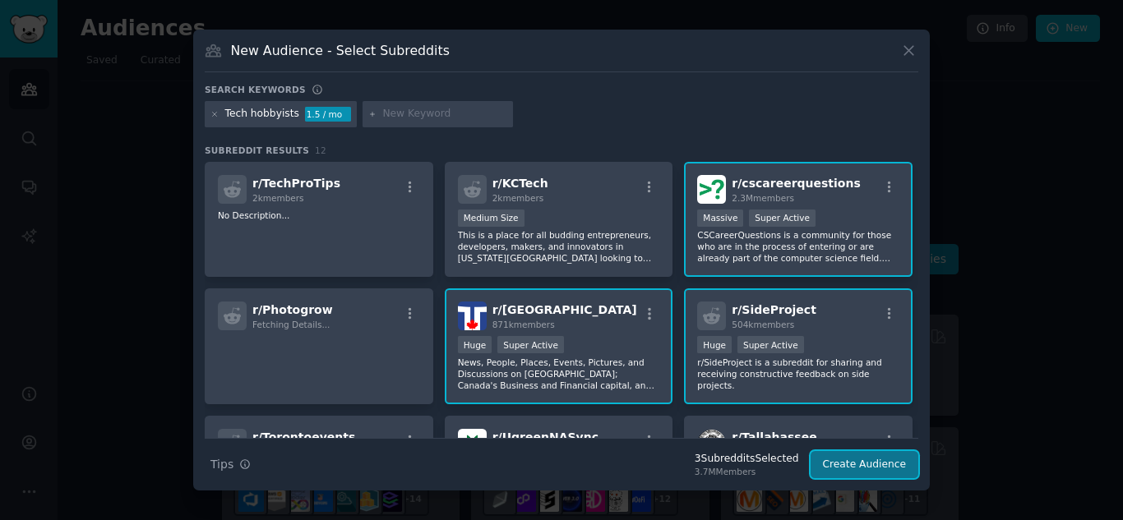
click at [875, 460] on button "Create Audience" at bounding box center [864, 465] width 108 height 28
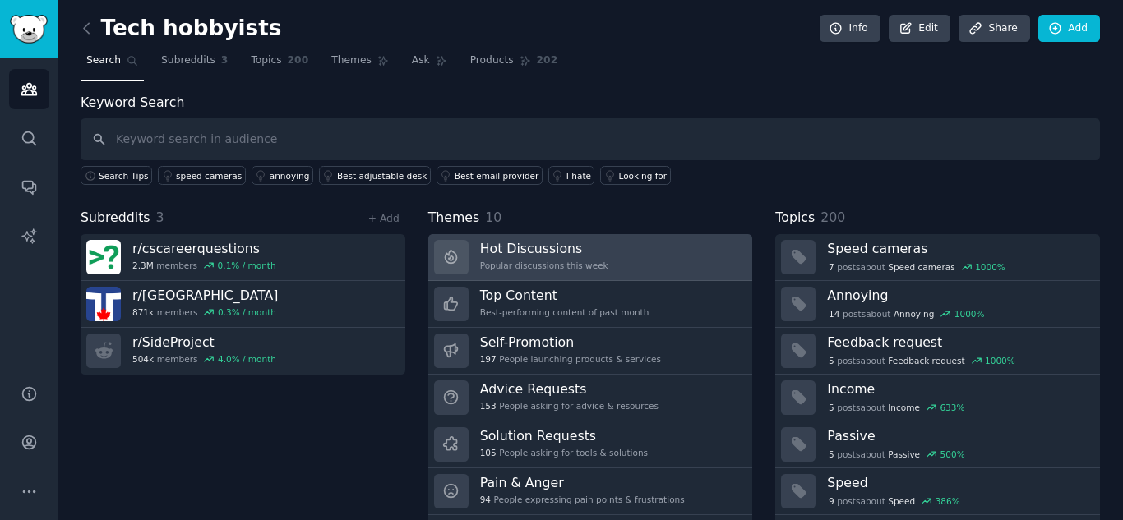
click at [522, 268] on div "Popular discussions this week" at bounding box center [544, 266] width 128 height 12
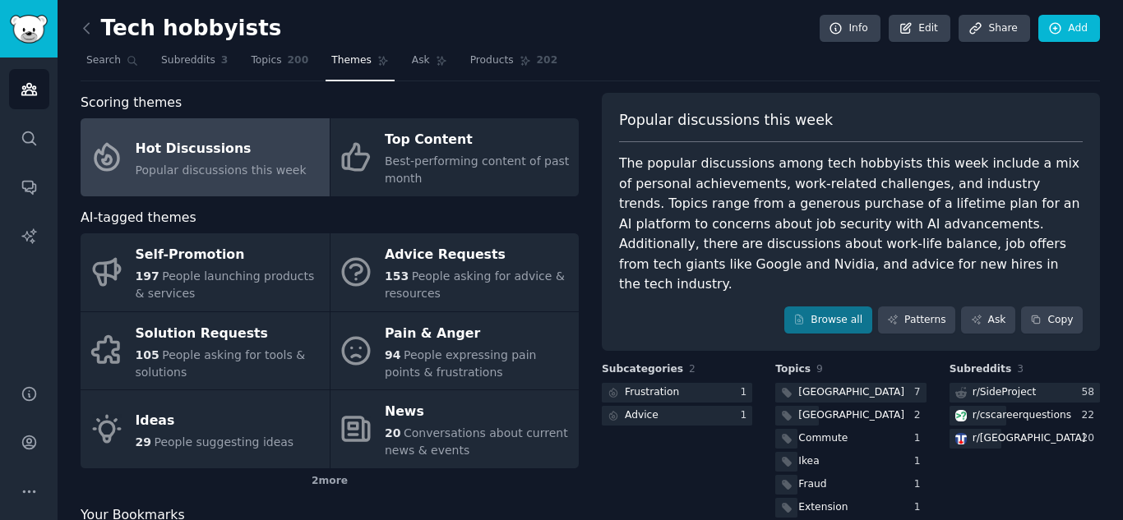
click at [282, 173] on span "Popular discussions this week" at bounding box center [221, 170] width 171 height 13
click at [816, 307] on link "Browse all" at bounding box center [828, 321] width 88 height 28
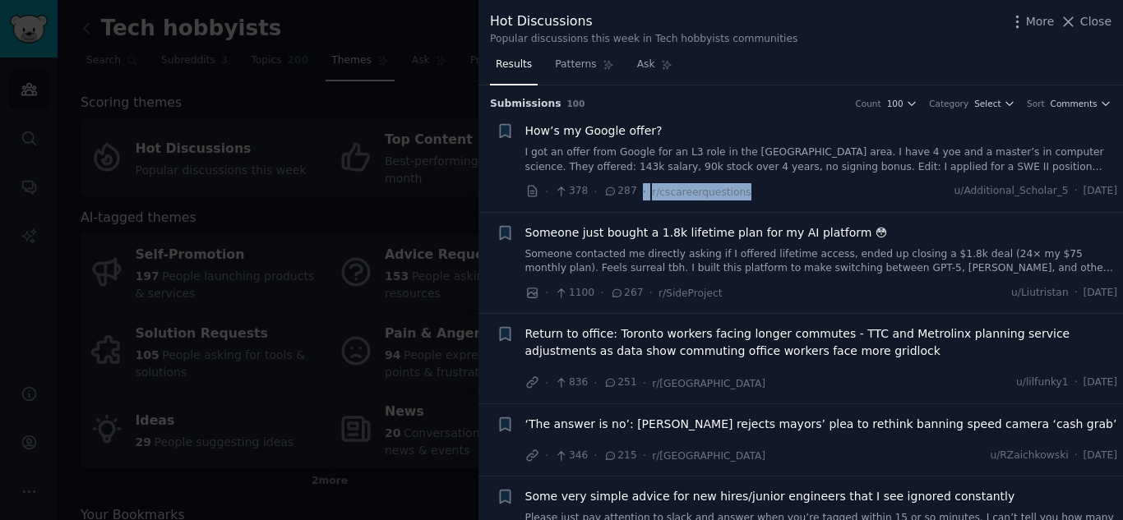
drag, startPoint x: 742, startPoint y: 198, endPoint x: 630, endPoint y: 199, distance: 111.8
click at [630, 199] on div "· 378 · 287 · r/cscareerquestions u/Additional_Scholar_5 · [DATE]" at bounding box center [821, 191] width 593 height 17
click at [745, 196] on div "· 378 · 287 · r/cscareerquestions u/Additional_Scholar_5 · [DATE]" at bounding box center [821, 191] width 593 height 17
drag, startPoint x: 748, startPoint y: 196, endPoint x: 642, endPoint y: 204, distance: 106.3
click at [642, 204] on li "+ How’s my Google offer? I got an offer from Google for an L3 role in the [GEOG…" at bounding box center [800, 161] width 644 height 101
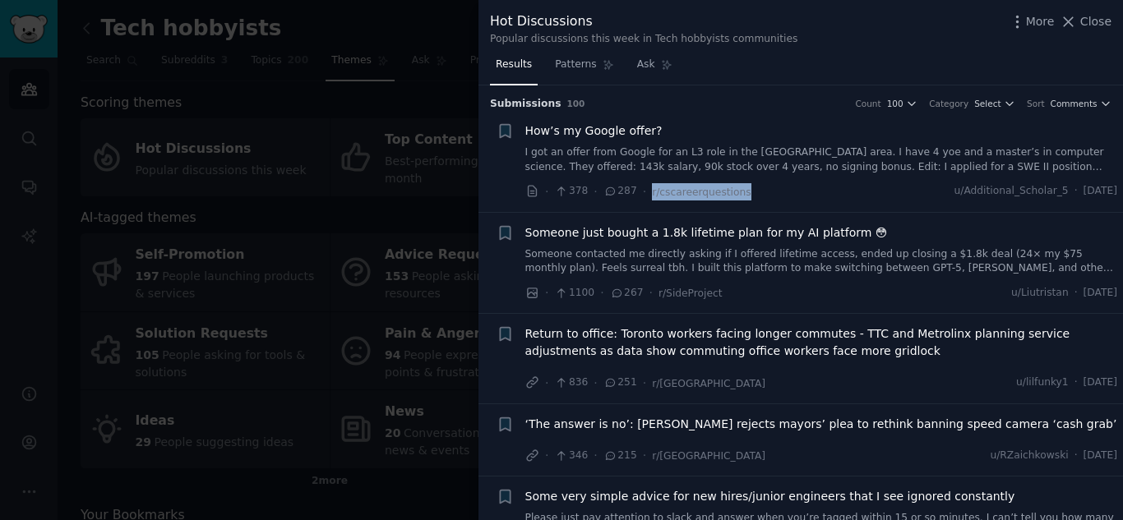
copy span "r/cscareerquestions"
click at [321, 38] on div at bounding box center [561, 260] width 1123 height 520
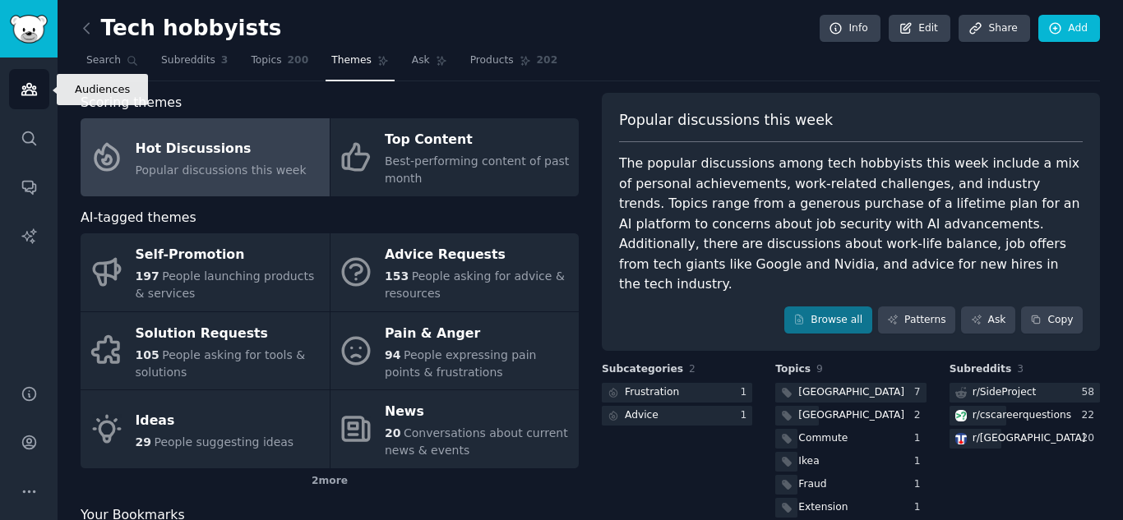
click at [32, 93] on icon "Sidebar" at bounding box center [28, 90] width 15 height 12
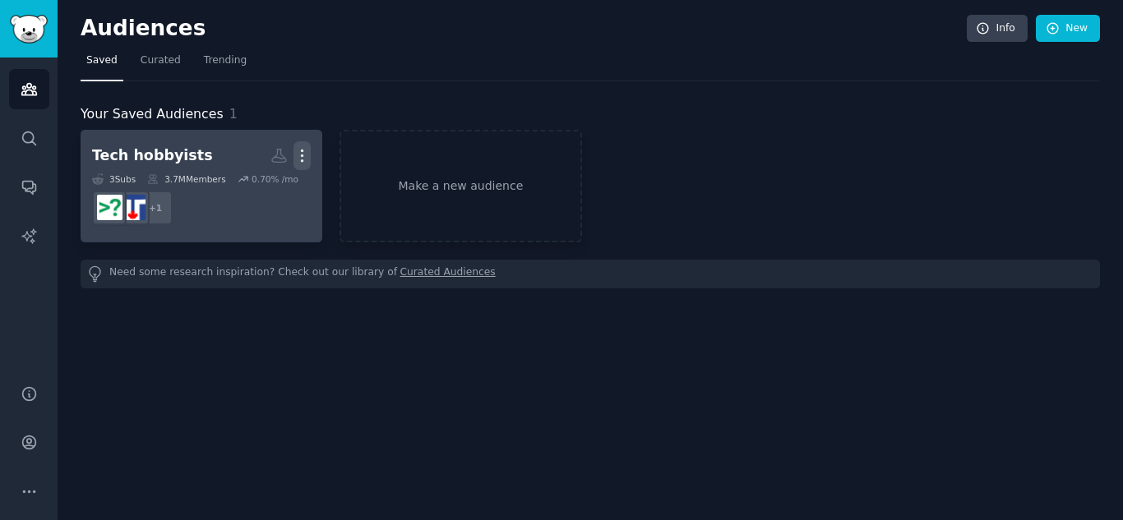
click at [302, 150] on icon "button" at bounding box center [303, 156] width 2 height 12
click at [267, 187] on p "Delete" at bounding box center [257, 190] width 38 height 17
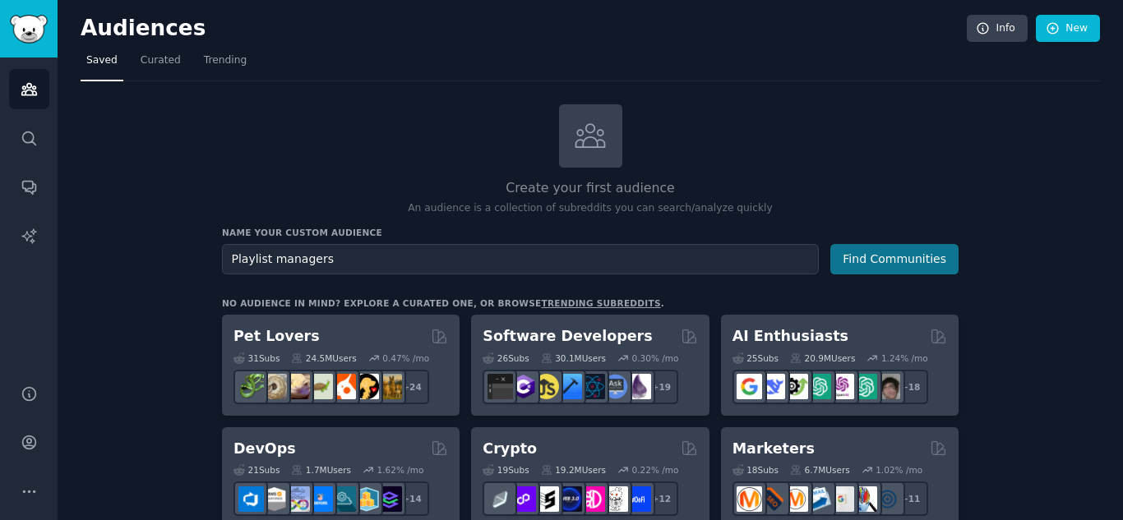
type input "Playlist managers"
click at [872, 259] on button "Find Communities" at bounding box center [894, 259] width 128 height 30
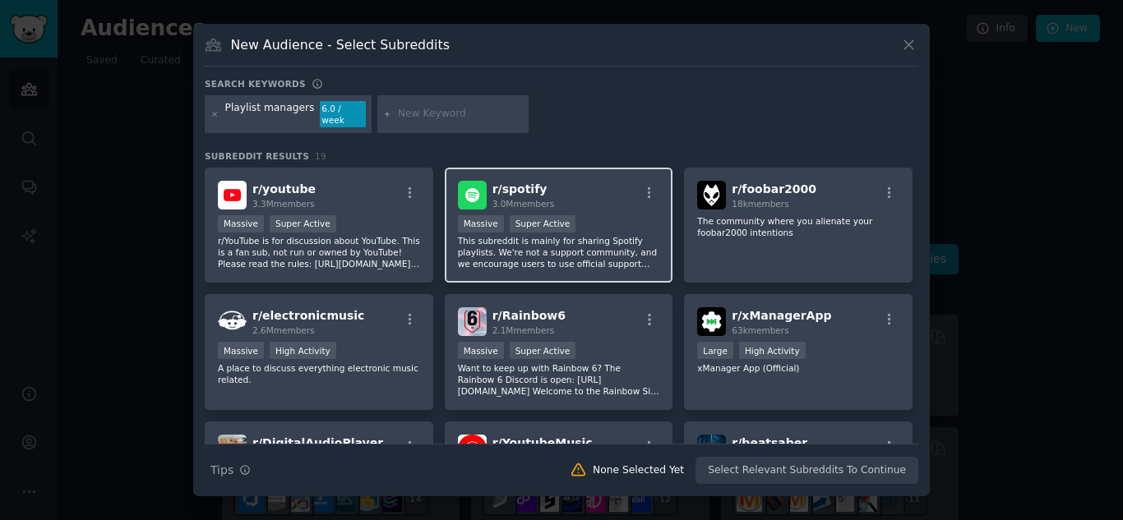
click at [567, 243] on p "This subreddit is mainly for sharing Spotify playlists. We're not a support com…" at bounding box center [559, 252] width 202 height 35
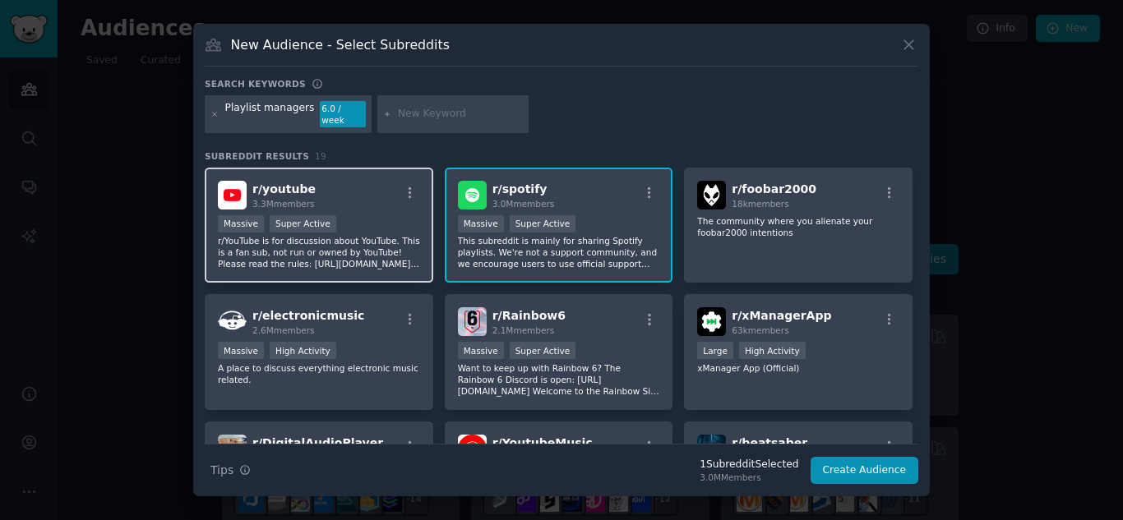
click at [358, 238] on p "r/YouTube is for discussion about YouTube. This is a fan sub, not run or owned …" at bounding box center [319, 252] width 202 height 35
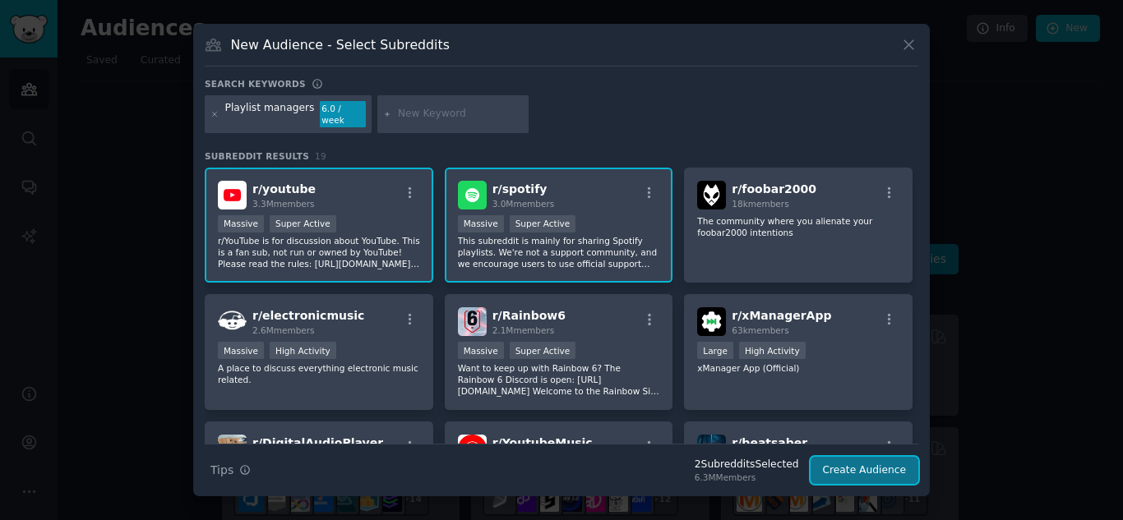
click at [873, 464] on button "Create Audience" at bounding box center [864, 471] width 108 height 28
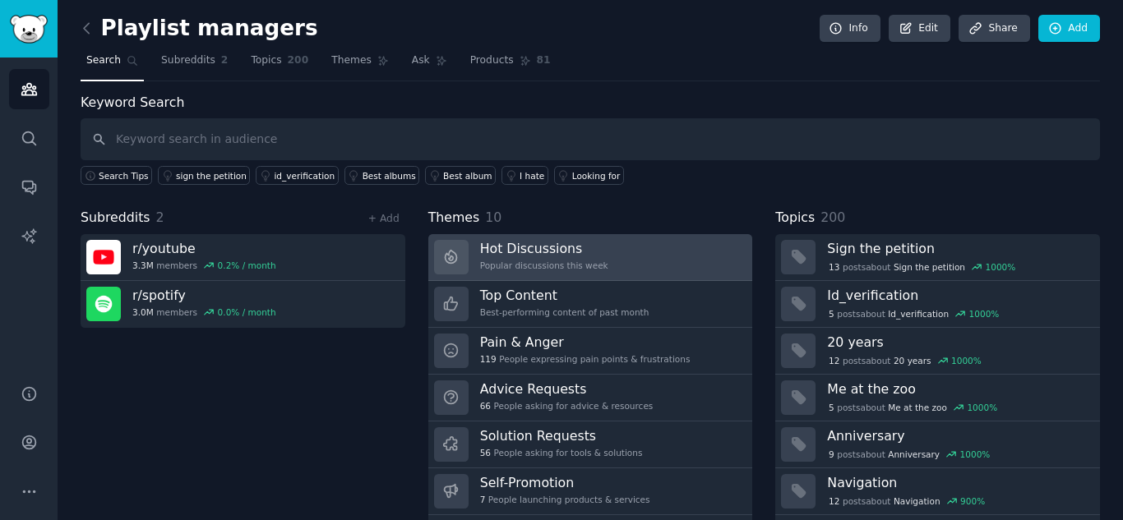
click at [589, 265] on div "Popular discussions this week" at bounding box center [544, 266] width 128 height 12
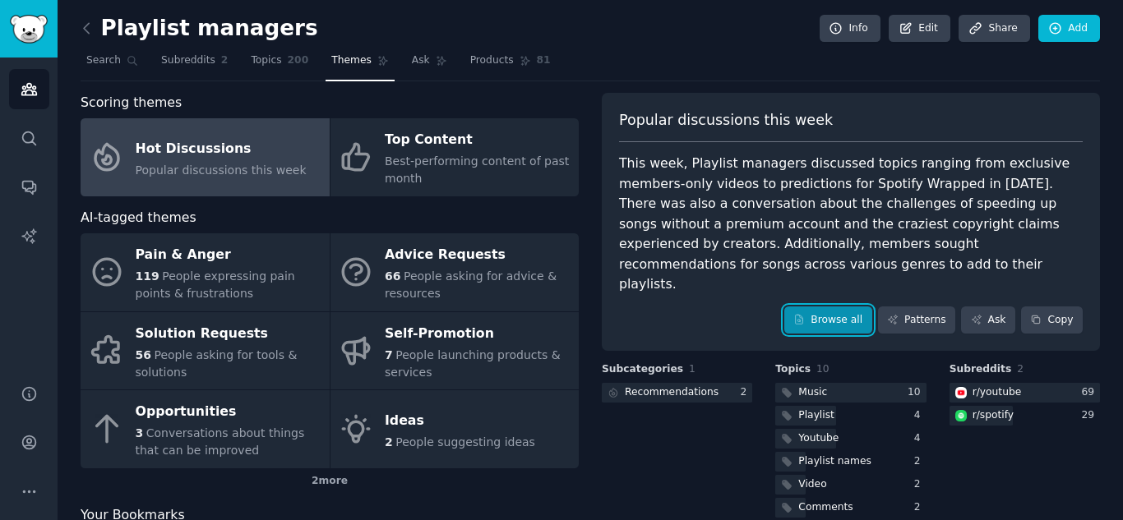
click at [833, 307] on link "Browse all" at bounding box center [828, 321] width 88 height 28
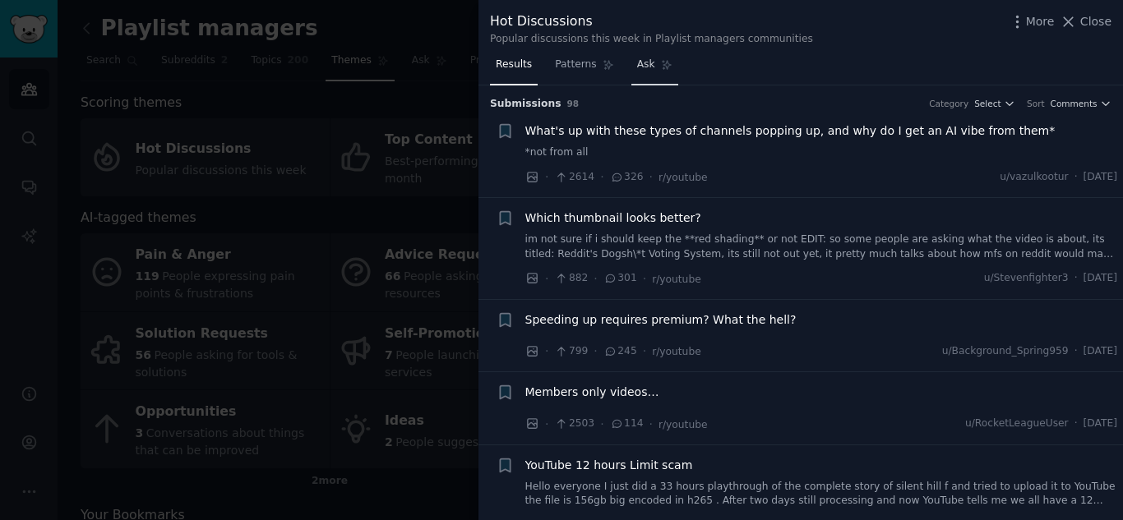
click at [631, 76] on link "Ask" at bounding box center [654, 69] width 47 height 34
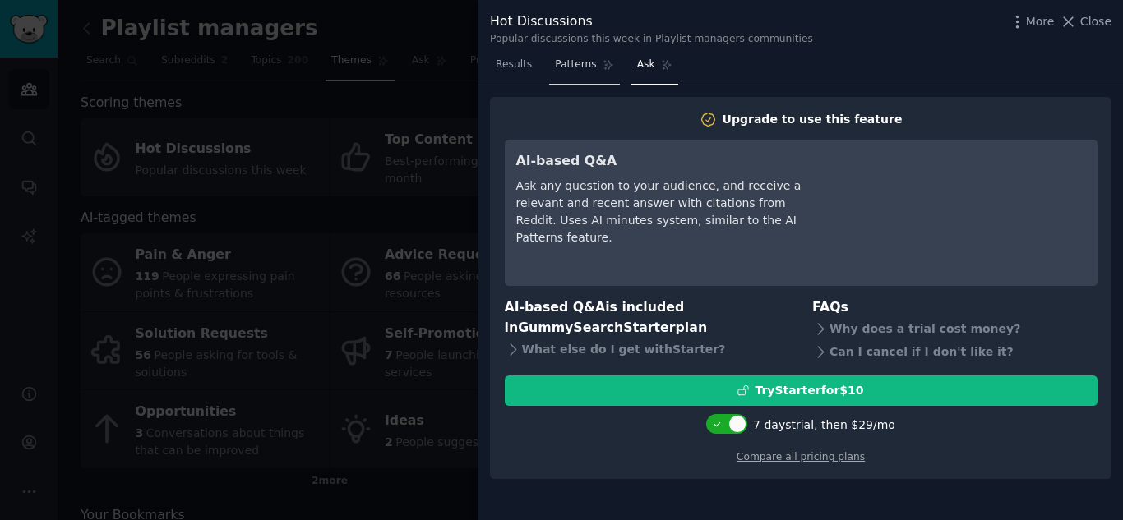
click at [602, 67] on icon at bounding box center [608, 65] width 12 height 12
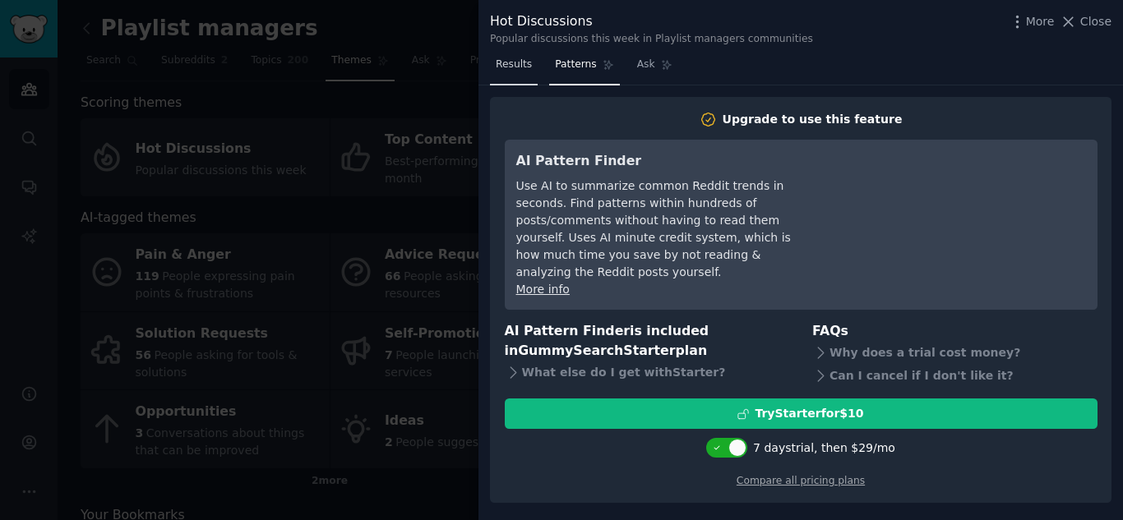
click at [508, 67] on span "Results" at bounding box center [514, 65] width 36 height 15
click at [519, 78] on link "Results" at bounding box center [514, 69] width 48 height 34
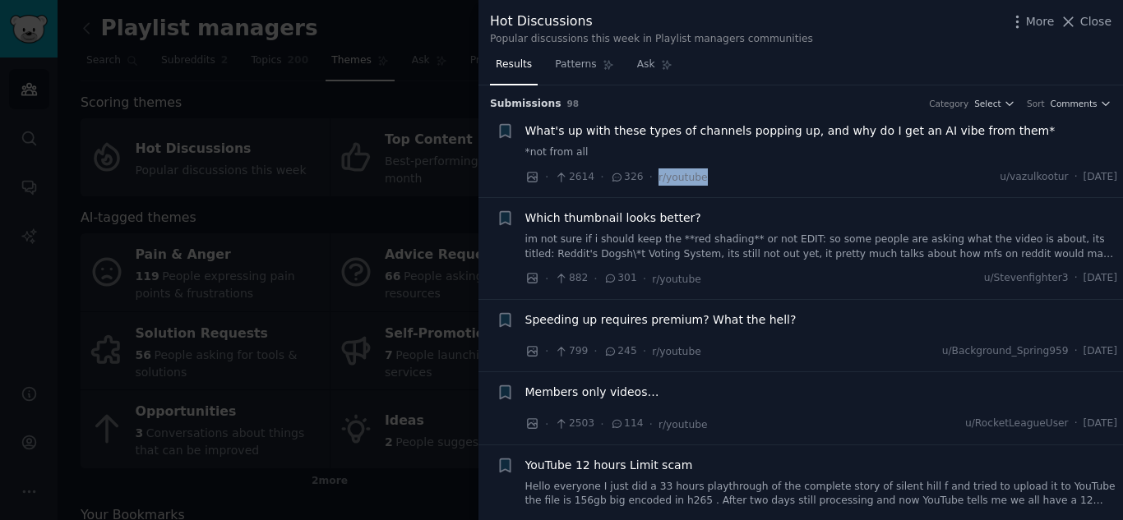
drag, startPoint x: 703, startPoint y: 176, endPoint x: 643, endPoint y: 173, distance: 60.0
click at [643, 173] on div "· 2614 · 326 · r/youtube u/vazulkootur · [DATE]" at bounding box center [821, 176] width 593 height 17
copy div "· r/youtube"
click at [158, 90] on div at bounding box center [561, 260] width 1123 height 520
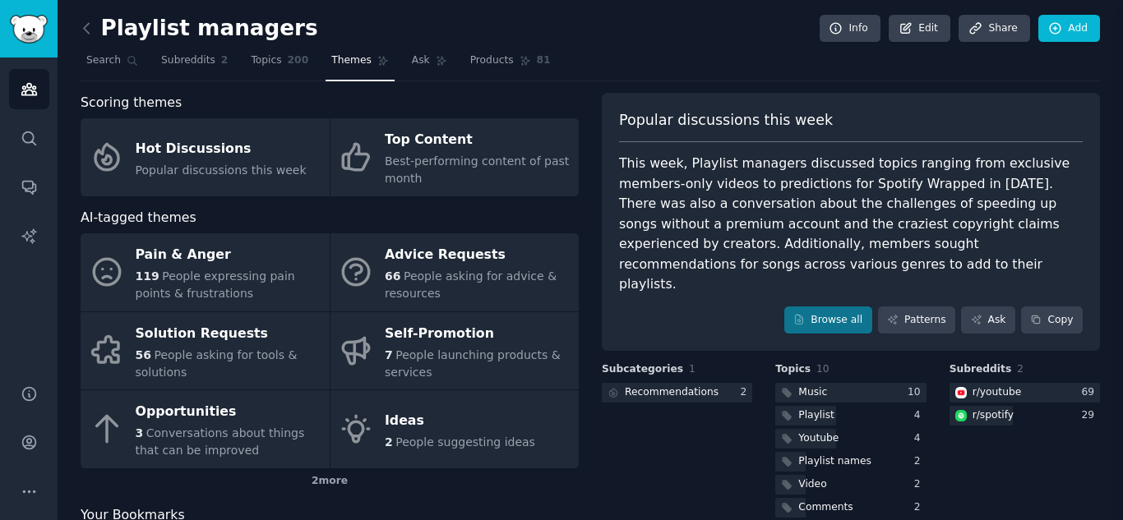
click at [158, 90] on div "Playlist managers Info Edit Share Add Search Subreddits 2 Topics 200 Themes Ask…" at bounding box center [590, 318] width 1019 height 590
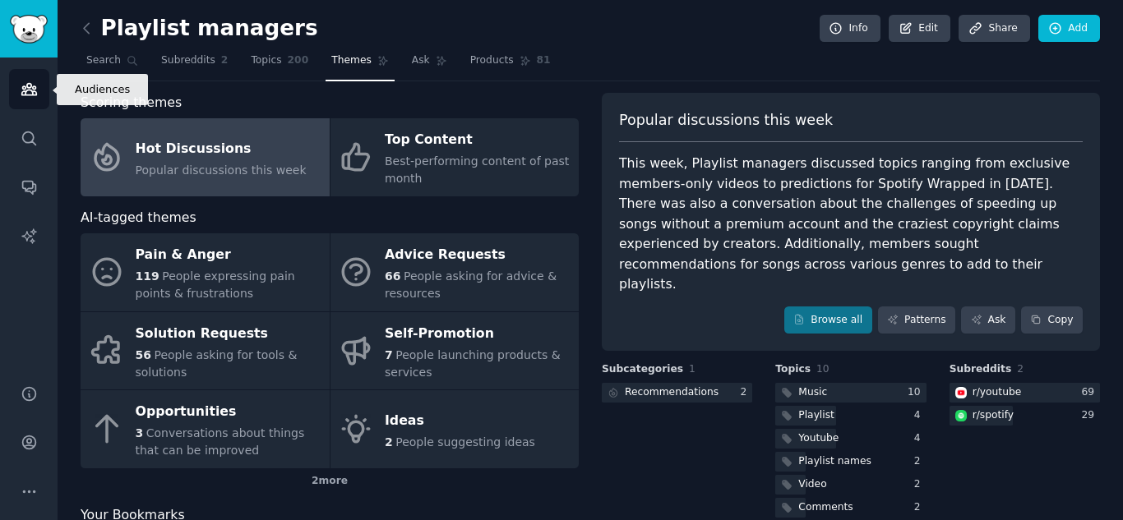
click at [30, 85] on icon "Sidebar" at bounding box center [28, 90] width 15 height 12
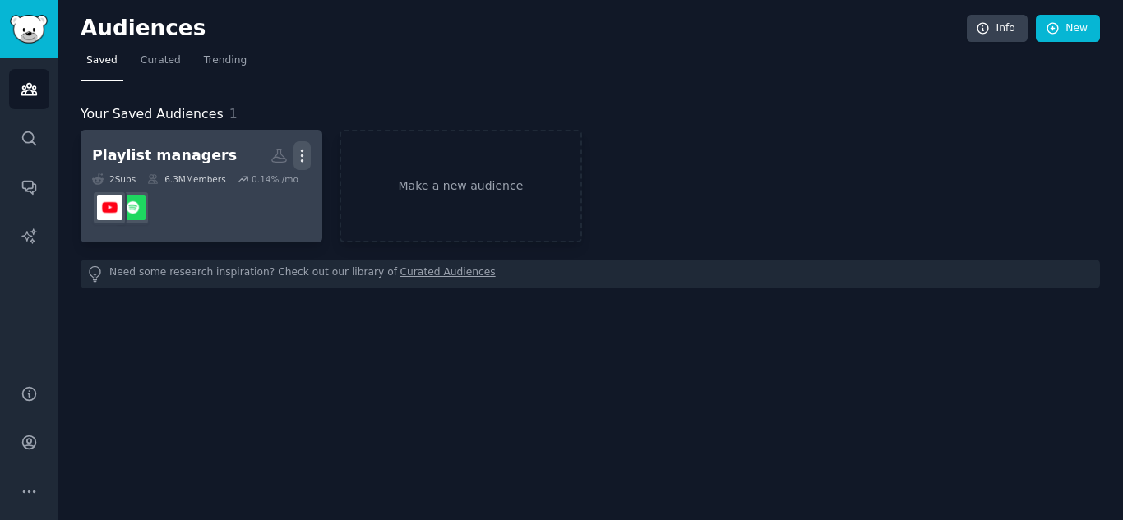
click at [297, 148] on icon "button" at bounding box center [301, 155] width 17 height 17
click at [249, 192] on p "Delete" at bounding box center [257, 190] width 38 height 17
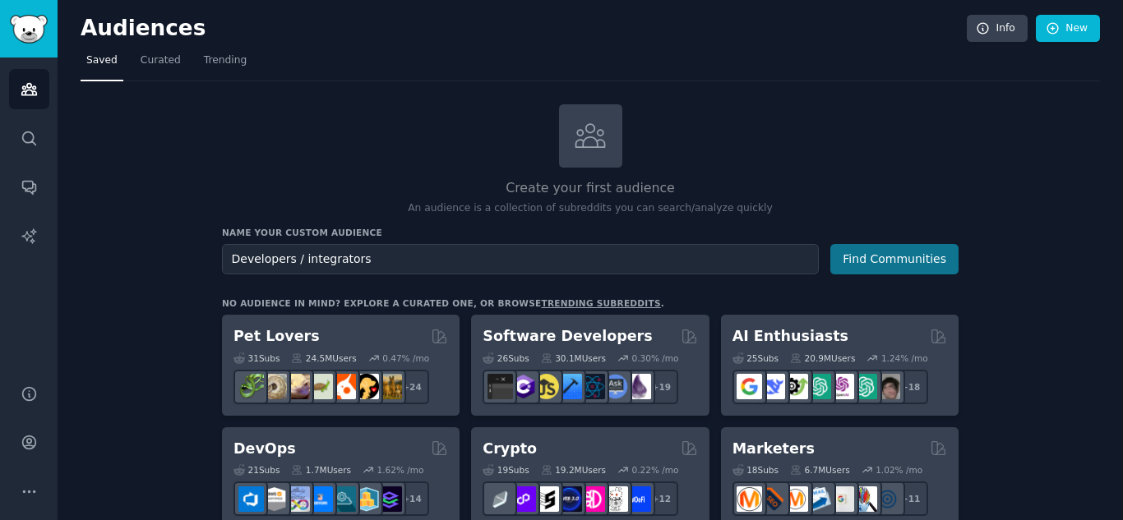
type input "Developers / integrators"
click at [902, 260] on button "Find Communities" at bounding box center [894, 259] width 128 height 30
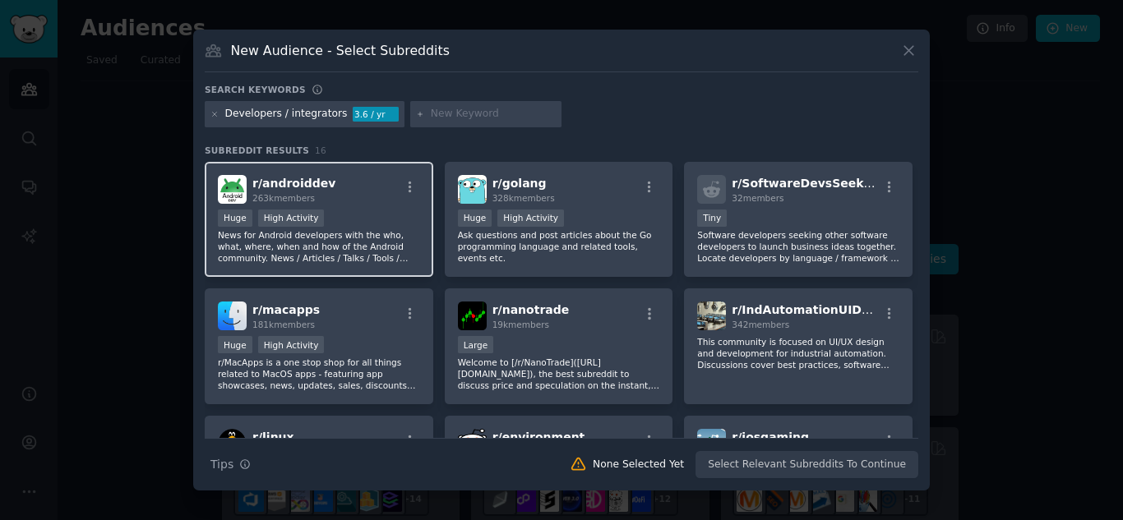
click at [323, 247] on p "News for Android developers with the who, what, where, when and how of the Andr…" at bounding box center [319, 246] width 202 height 35
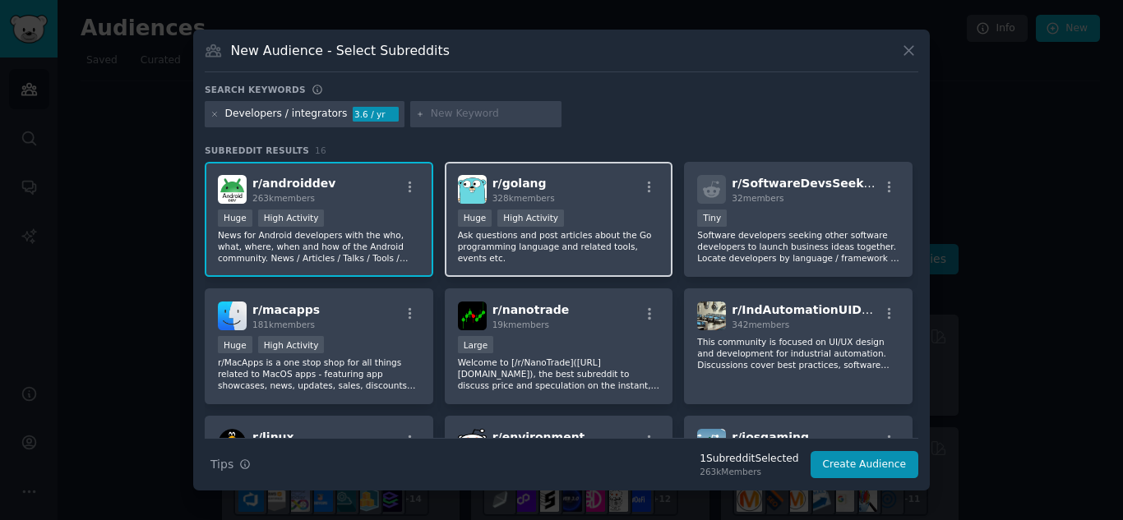
click at [473, 251] on p "Ask questions and post articles about the Go programming language and related t…" at bounding box center [559, 246] width 202 height 35
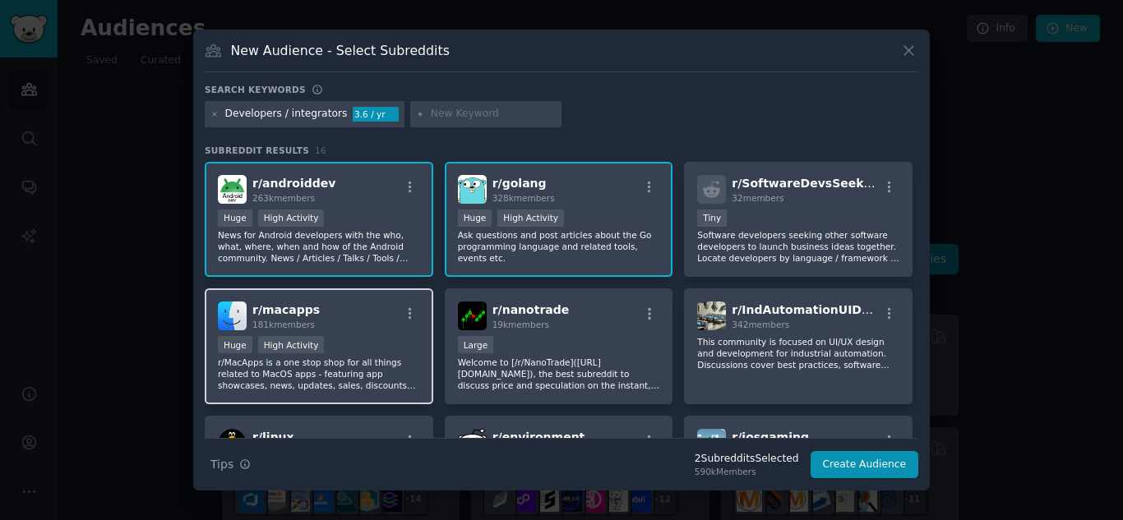
click at [365, 368] on p "r/MacApps is a one stop shop for all things related to MacOS apps - featuring a…" at bounding box center [319, 374] width 202 height 35
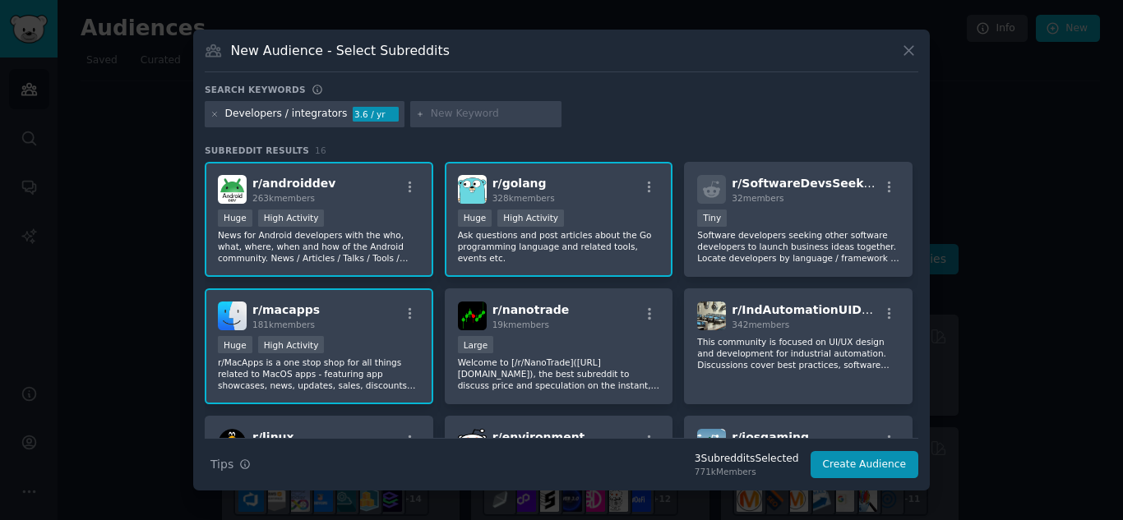
click at [368, 361] on p "r/MacApps is a one stop shop for all things related to MacOS apps - featuring a…" at bounding box center [319, 374] width 202 height 35
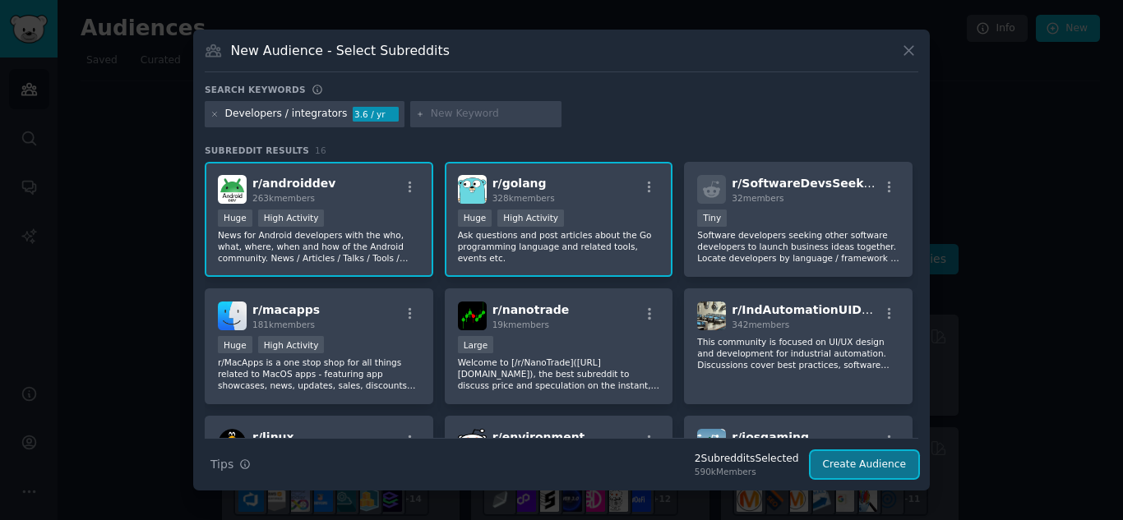
click at [845, 462] on button "Create Audience" at bounding box center [864, 465] width 108 height 28
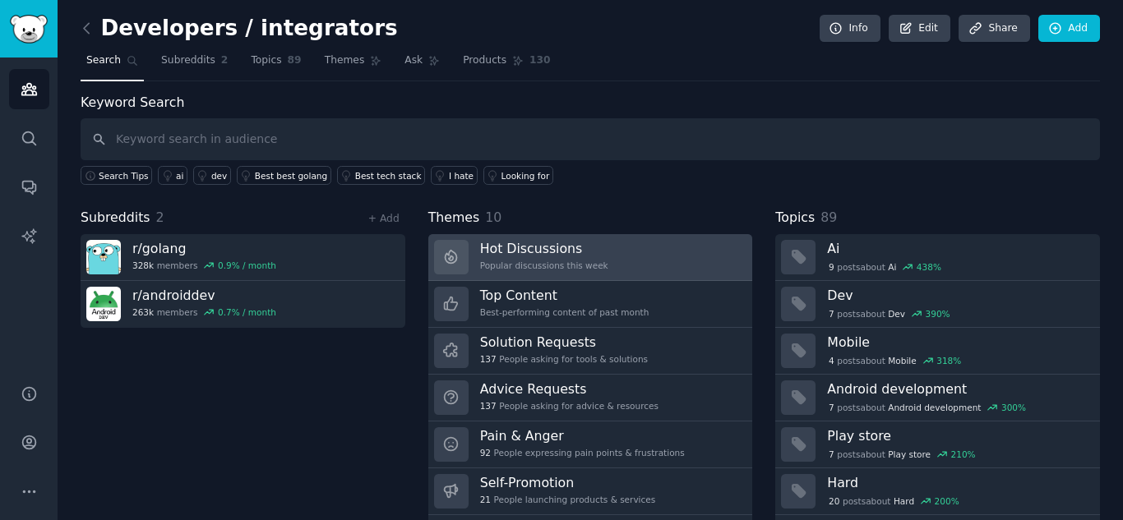
click at [565, 260] on div "Popular discussions this week" at bounding box center [544, 266] width 128 height 12
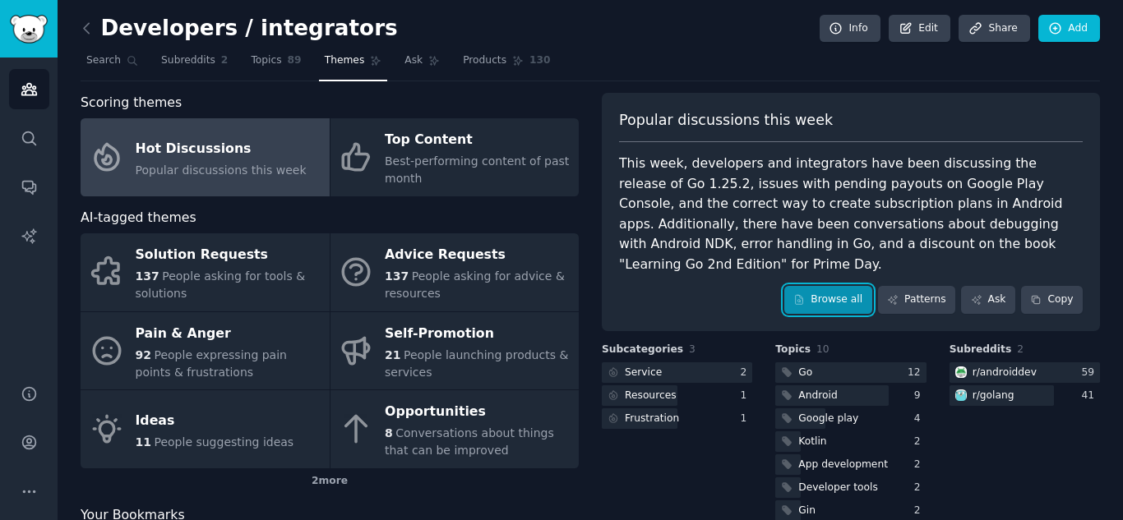
click at [834, 286] on link "Browse all" at bounding box center [828, 300] width 88 height 28
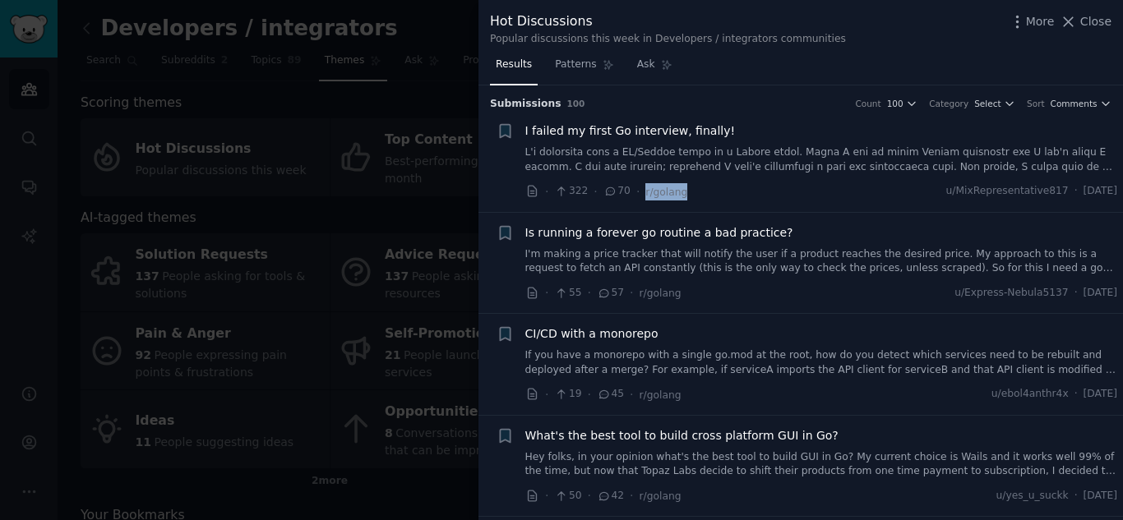
drag, startPoint x: 691, startPoint y: 194, endPoint x: 636, endPoint y: 195, distance: 55.1
click at [636, 195] on div "· 322 · 70 · r/golang u/MixRepresentative817 · [DATE]" at bounding box center [821, 191] width 593 height 17
copy span "r/golang"
click at [261, 88] on div at bounding box center [561, 260] width 1123 height 520
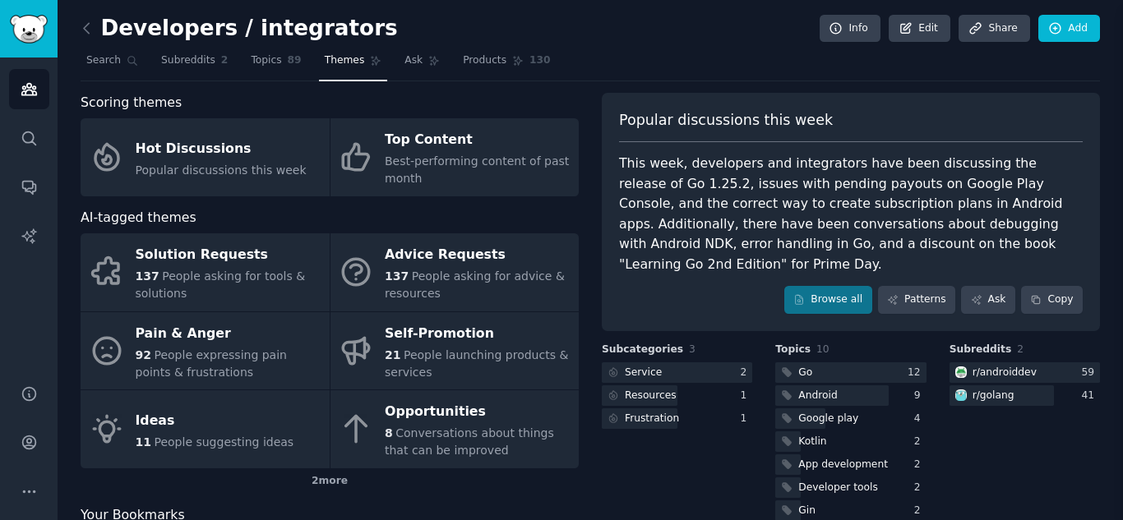
click at [40, 84] on link "Audiences" at bounding box center [29, 89] width 40 height 40
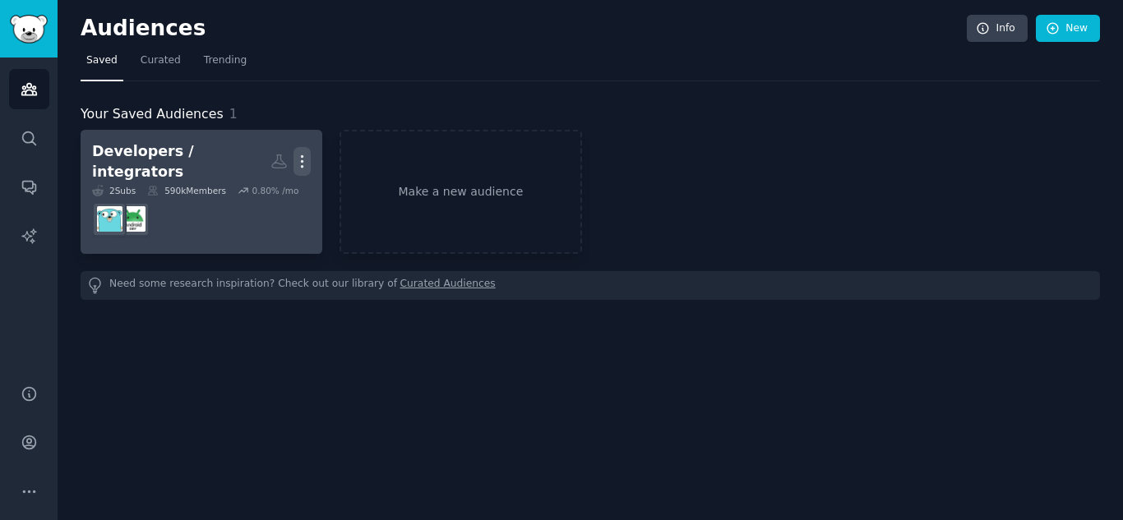
click at [302, 156] on icon "button" at bounding box center [303, 162] width 2 height 12
click at [266, 188] on p "Delete" at bounding box center [257, 195] width 38 height 17
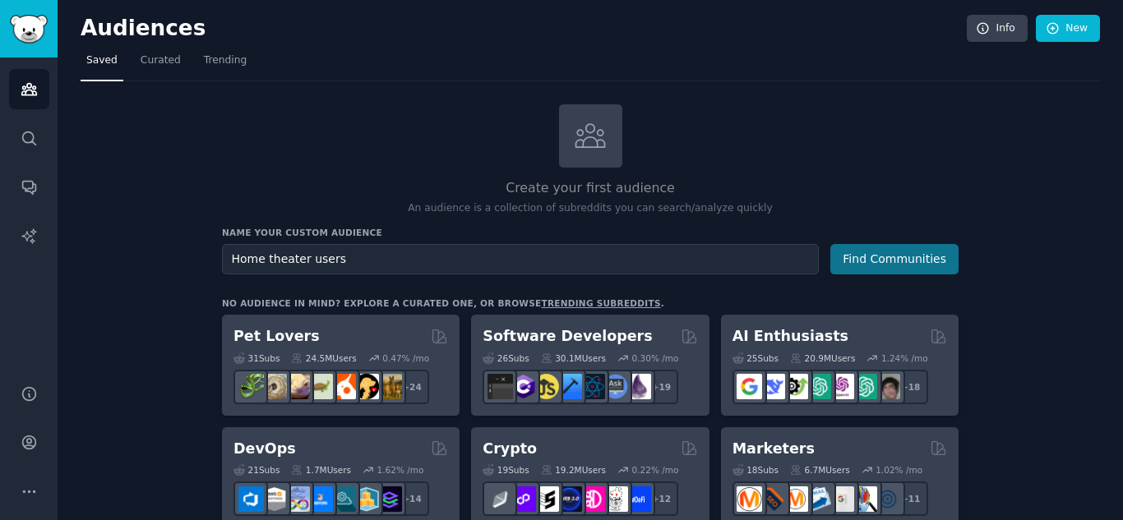
type input "Home theater users"
click at [888, 251] on button "Find Communities" at bounding box center [894, 259] width 128 height 30
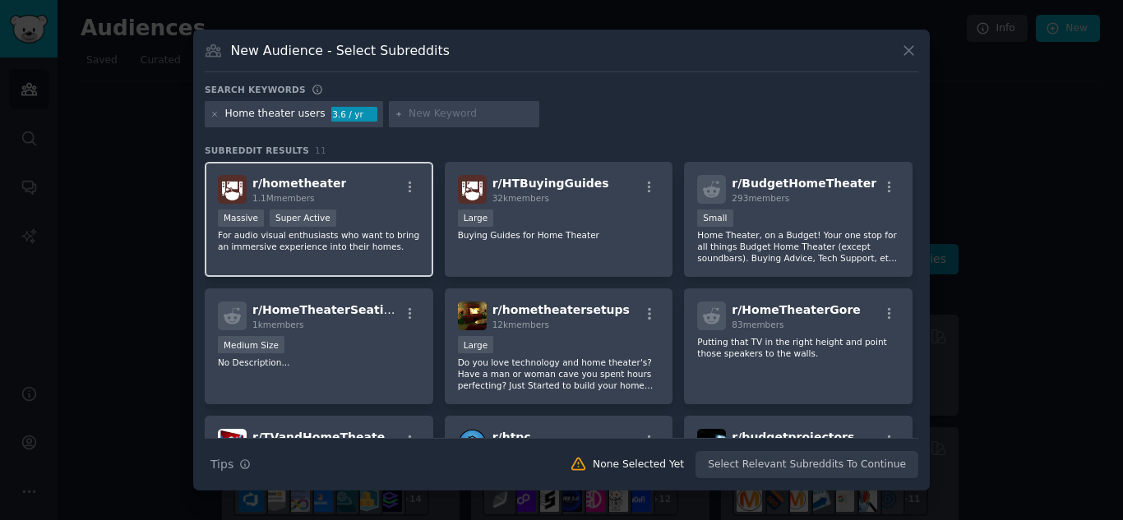
click at [306, 229] on p "For audio visual enthusiasts who want to bring an immersive experience into the…" at bounding box center [319, 240] width 202 height 23
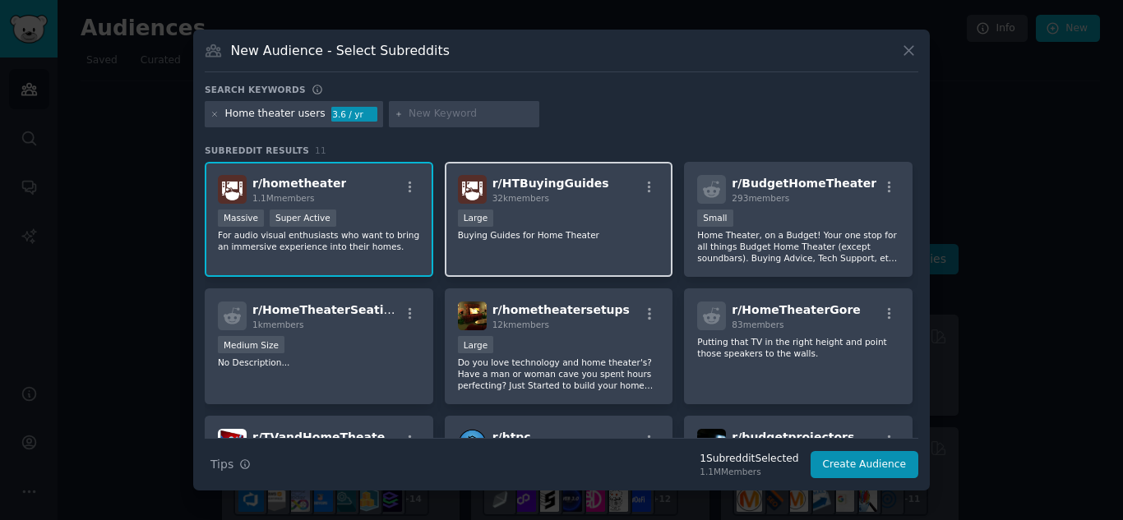
click at [593, 242] on div "r/ HTBuyingGuides 32k members Large Buying Guides for Home Theater" at bounding box center [559, 220] width 228 height 116
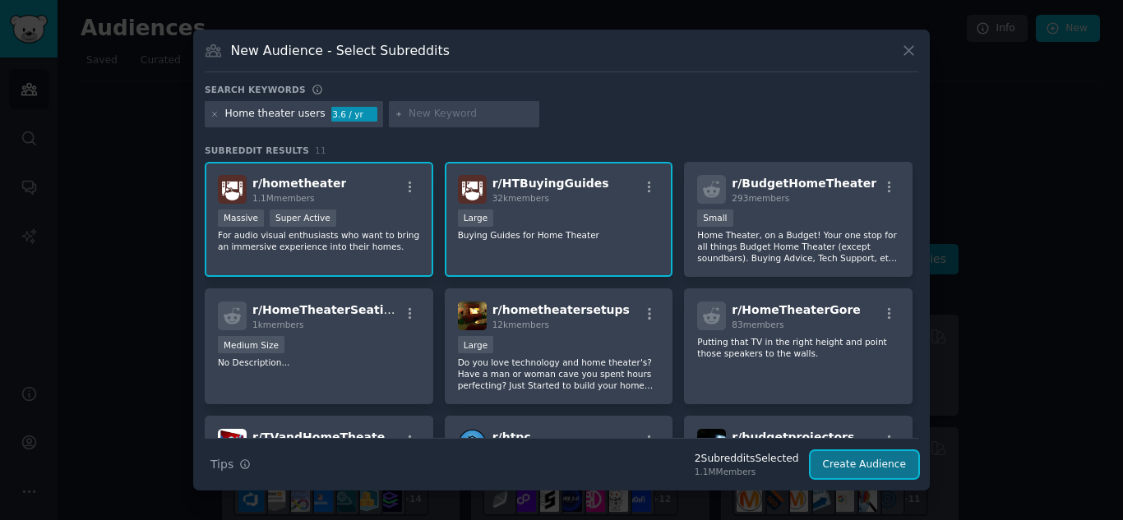
click at [842, 466] on button "Create Audience" at bounding box center [864, 465] width 108 height 28
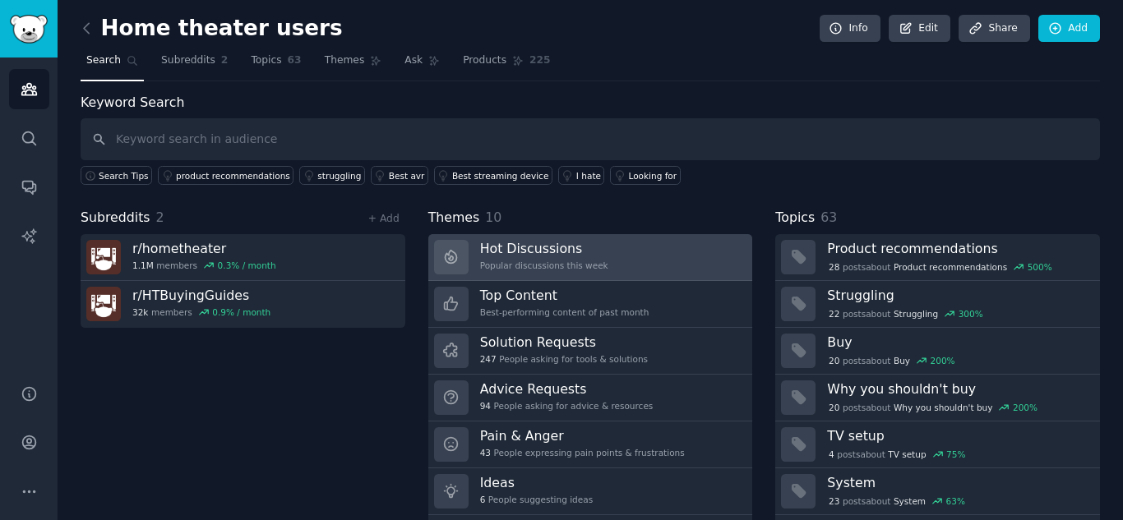
click at [511, 260] on div "Popular discussions this week" at bounding box center [544, 266] width 128 height 12
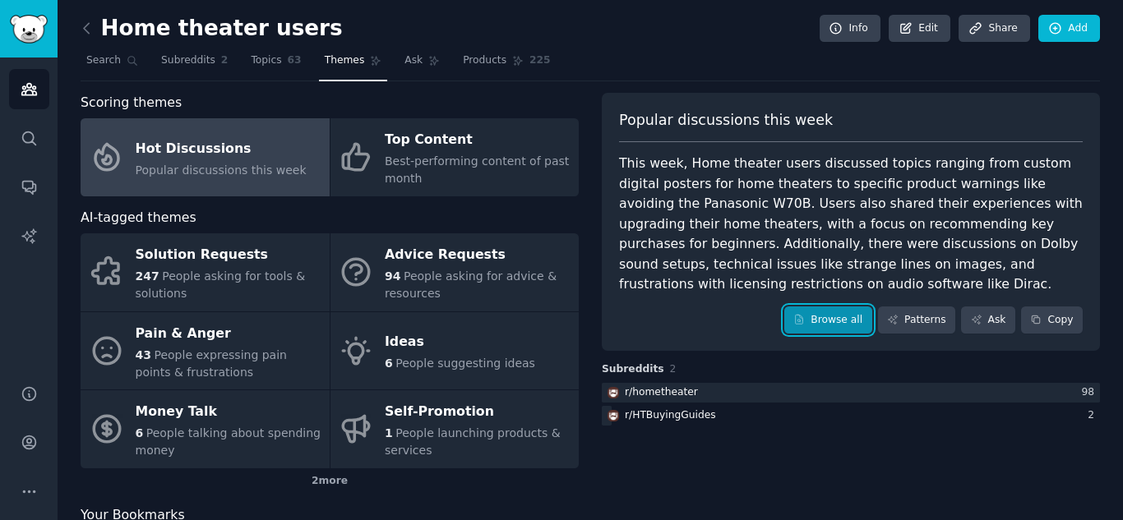
click at [848, 325] on link "Browse all" at bounding box center [828, 321] width 88 height 28
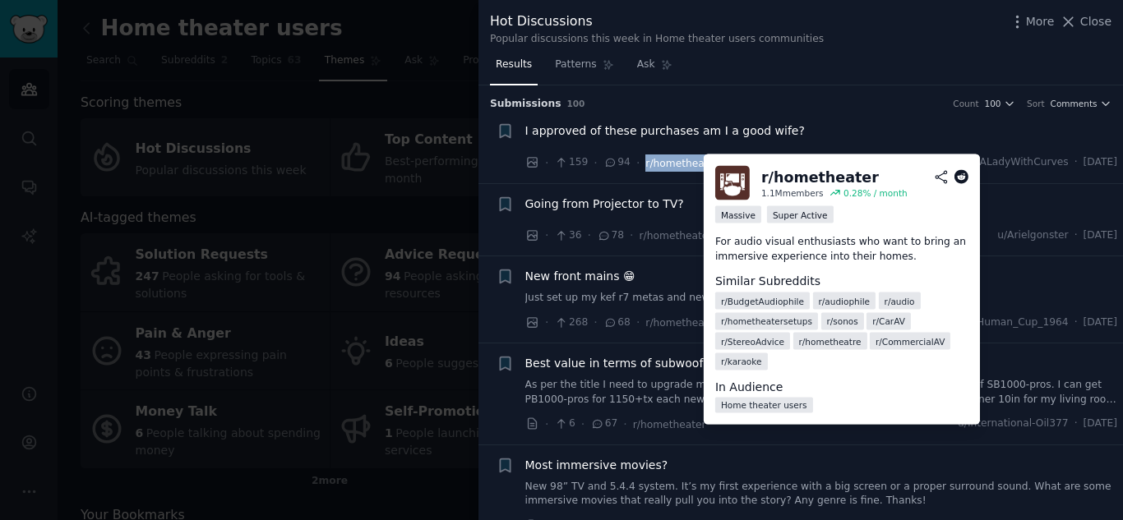
drag, startPoint x: 711, startPoint y: 169, endPoint x: 636, endPoint y: 168, distance: 74.8
click at [636, 168] on div "· 159 · 94 · r/hometheater u/ALadyWithCurves · [DATE]" at bounding box center [821, 163] width 593 height 17
copy span "r/hometheater"
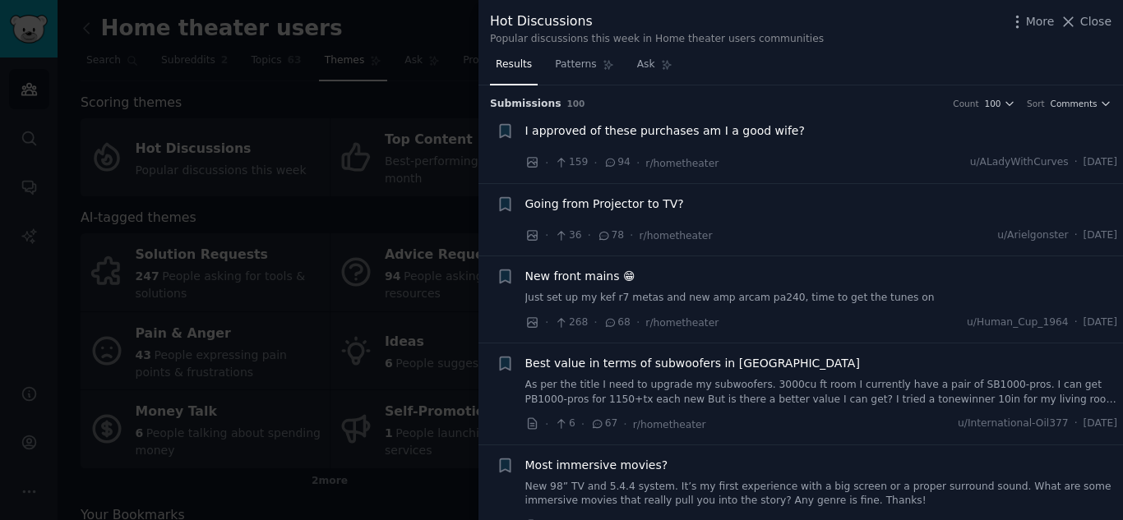
click at [354, 79] on div at bounding box center [561, 260] width 1123 height 520
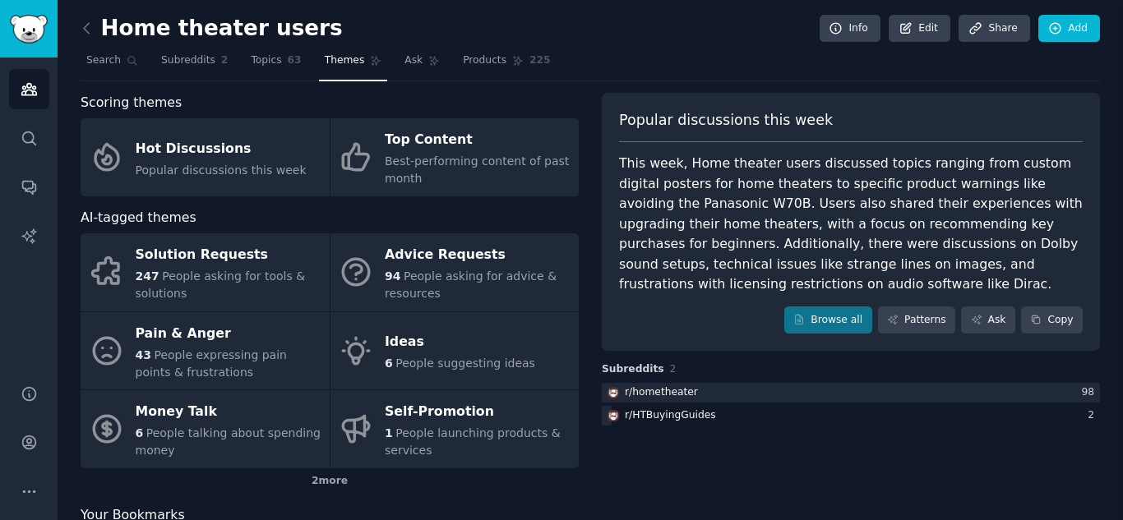
click at [77, 97] on div "Home theater users Info Edit Share Add Search Subreddits 2 Topics 63 Themes Ask…" at bounding box center [590, 290] width 1065 height 580
click at [26, 95] on icon "Sidebar" at bounding box center [28, 90] width 15 height 12
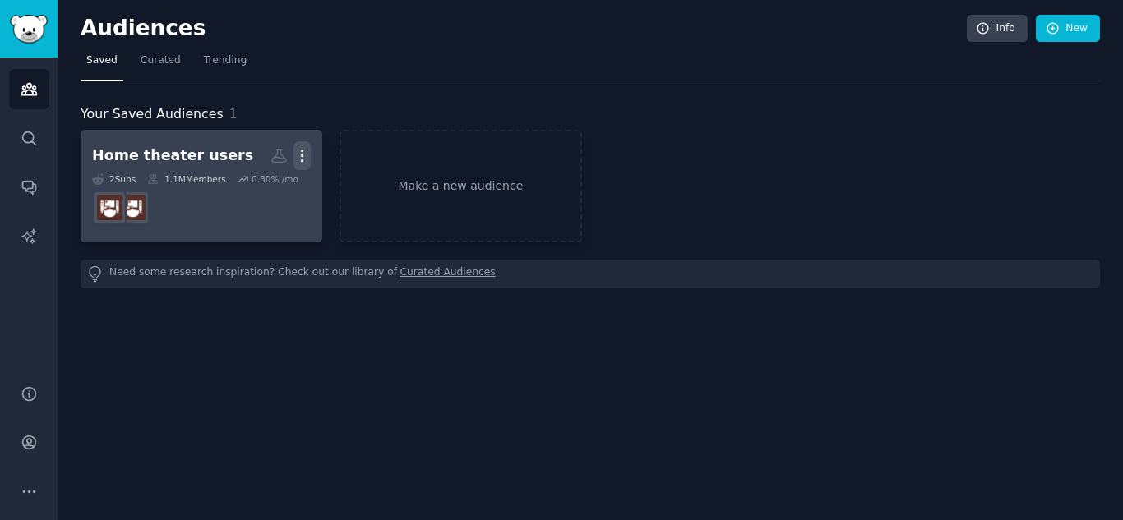
click at [297, 159] on icon "button" at bounding box center [301, 155] width 17 height 17
click at [248, 191] on p "Delete" at bounding box center [257, 190] width 38 height 17
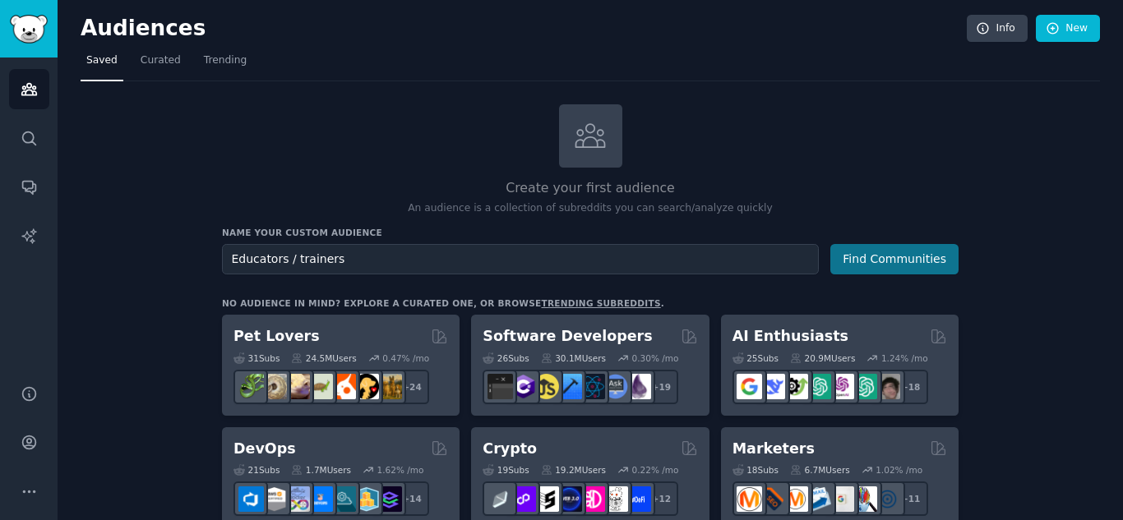
type input "Educators / trainers"
click at [917, 249] on button "Find Communities" at bounding box center [894, 259] width 128 height 30
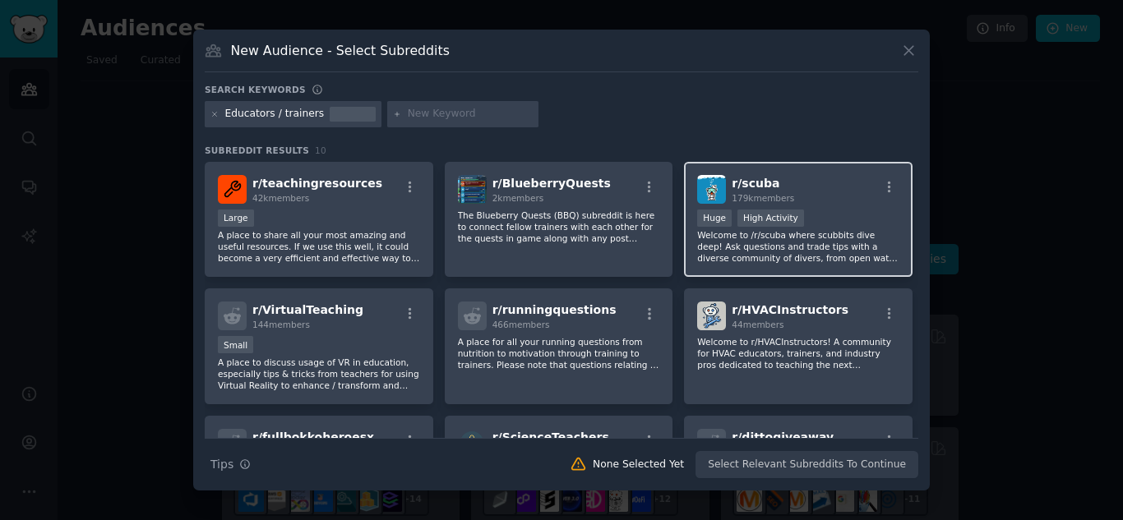
click at [824, 228] on div ">= 80th percentile for submissions / day Huge High Activity" at bounding box center [798, 220] width 202 height 21
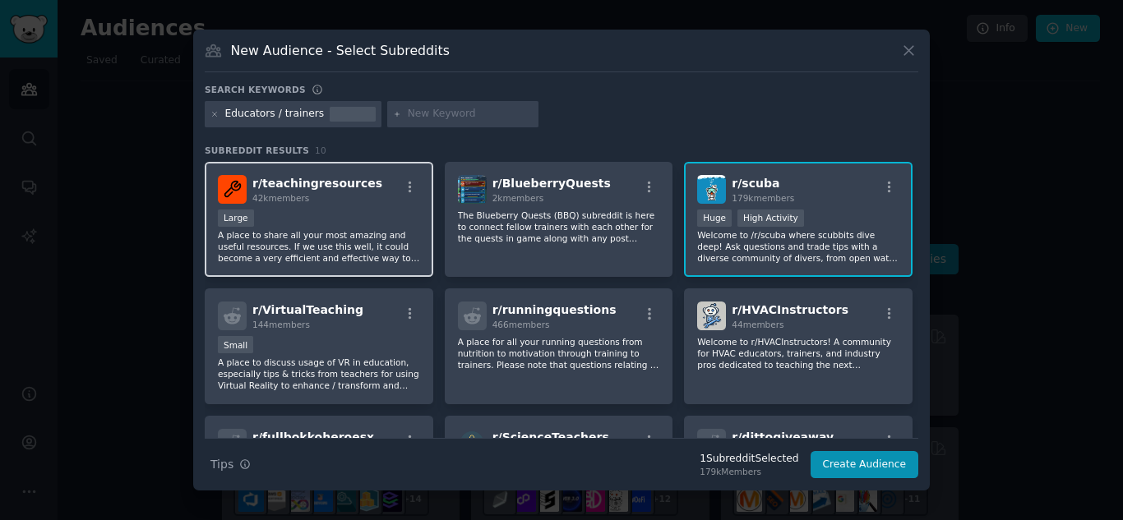
click at [279, 267] on div "r/ teachingresources 42k members Large A place to share all your most amazing a…" at bounding box center [319, 220] width 228 height 116
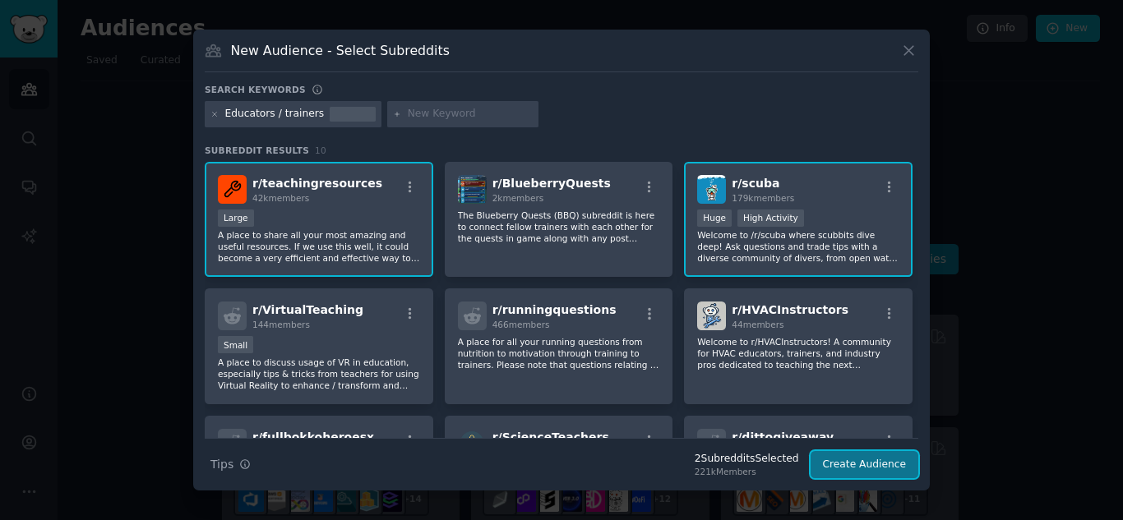
click at [881, 452] on button "Create Audience" at bounding box center [864, 465] width 108 height 28
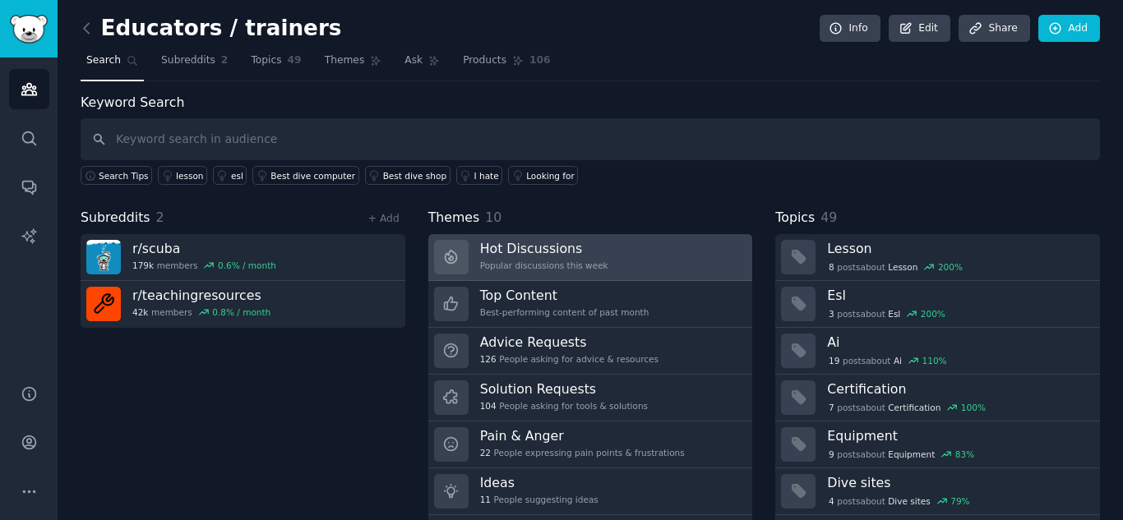
click at [574, 241] on h3 "Hot Discussions" at bounding box center [544, 248] width 128 height 17
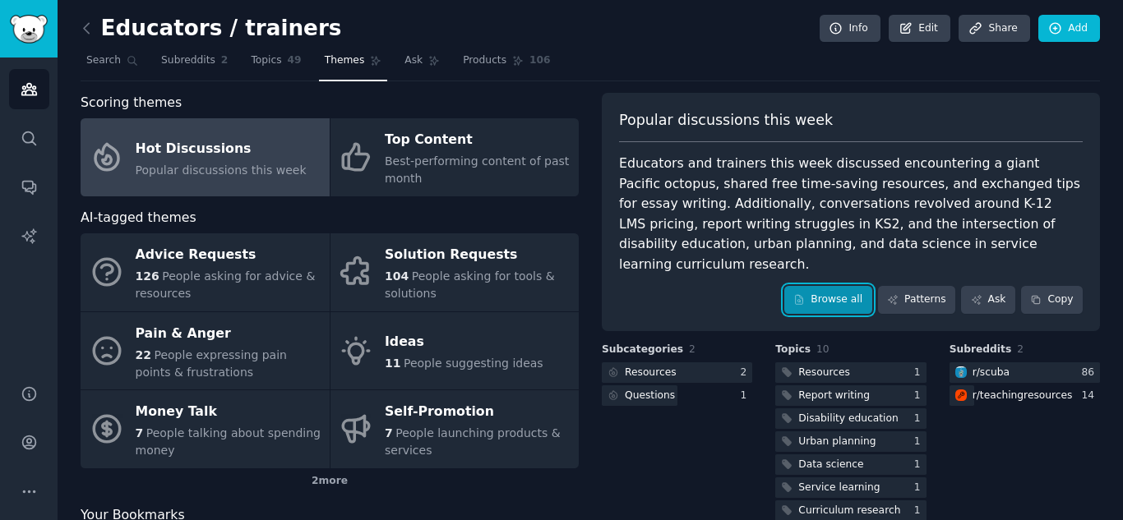
click at [843, 286] on link "Browse all" at bounding box center [828, 300] width 88 height 28
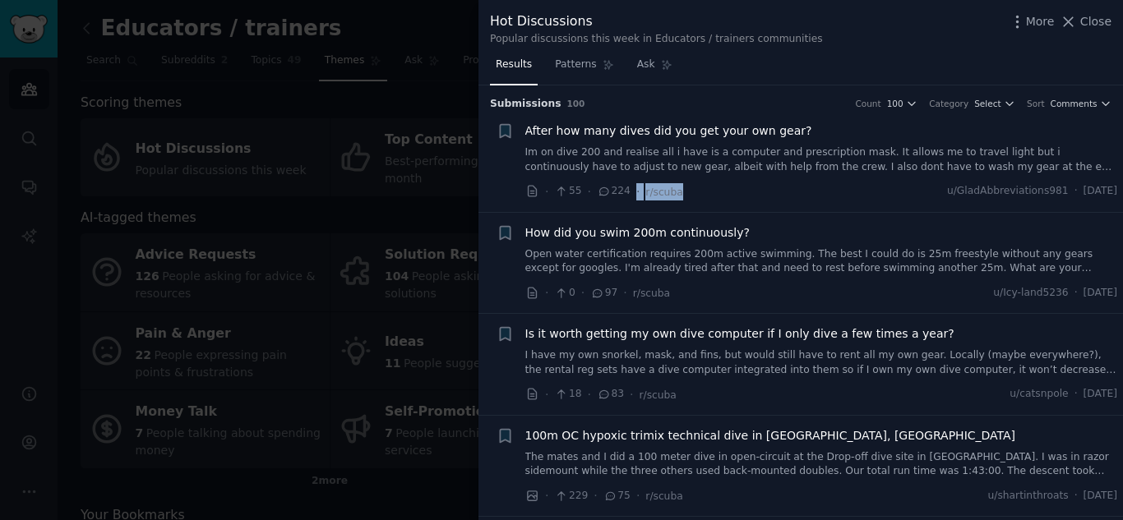
drag, startPoint x: 688, startPoint y: 201, endPoint x: 628, endPoint y: 197, distance: 60.1
click at [628, 197] on li "+ After how many dives did you get your own gear? Im on dive 200 and realise al…" at bounding box center [800, 161] width 644 height 101
click at [704, 193] on div "· 55 · 224 · r/scuba u/GladAbbreviations981 · [DATE]" at bounding box center [821, 191] width 593 height 17
drag, startPoint x: 688, startPoint y: 196, endPoint x: 637, endPoint y: 200, distance: 51.1
click at [637, 200] on div "· 55 · 224 · r/scuba u/GladAbbreviations981 · [DATE]" at bounding box center [821, 191] width 593 height 17
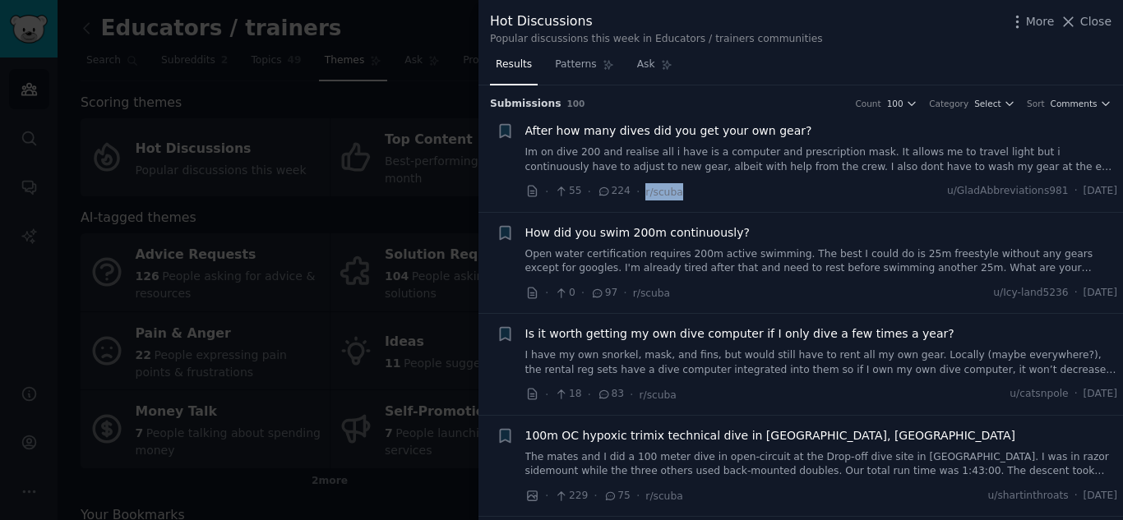
copy span "r/scuba"
click at [300, 78] on div at bounding box center [561, 260] width 1123 height 520
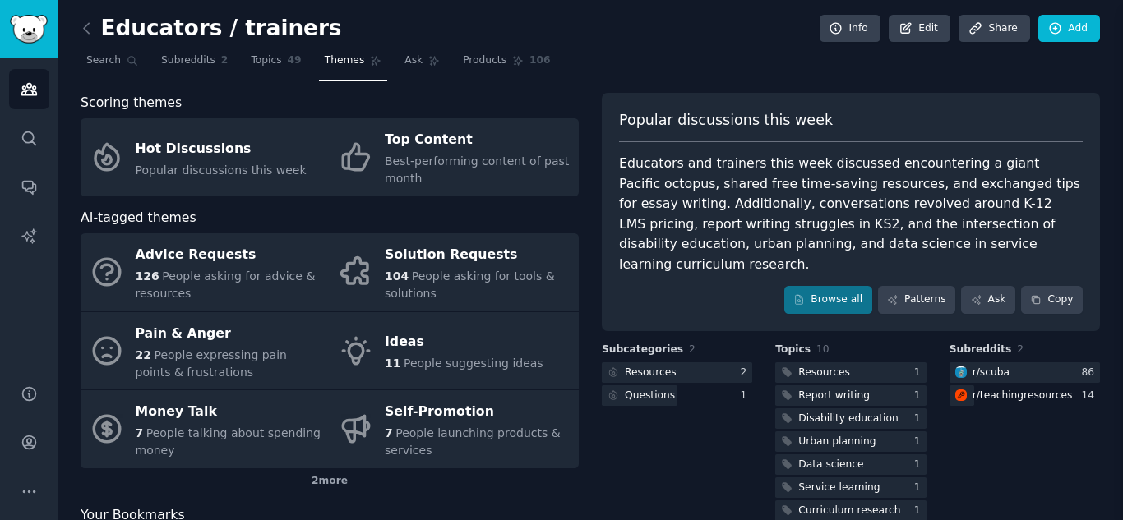
click at [45, 87] on link "Audiences" at bounding box center [29, 89] width 40 height 40
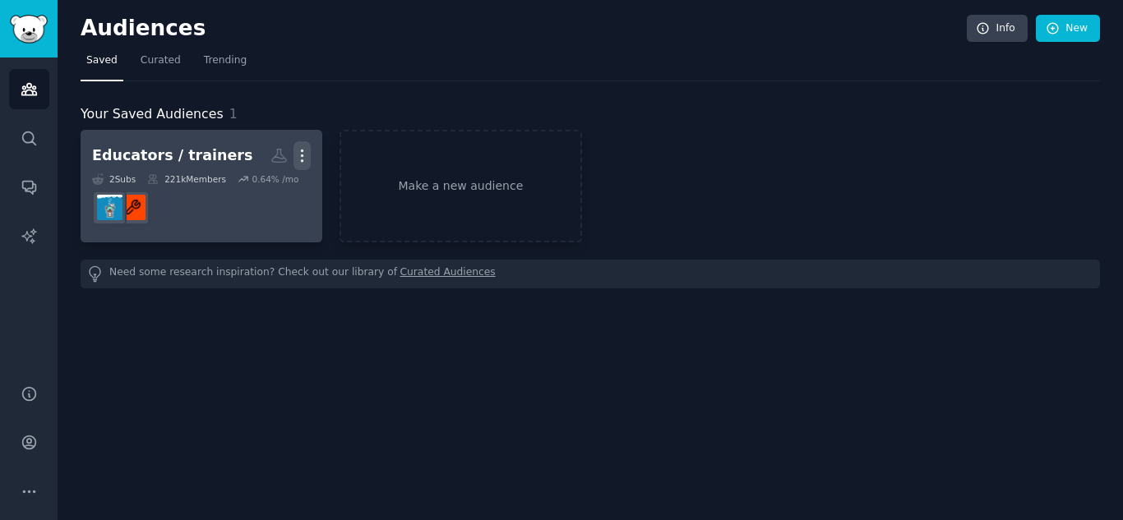
click at [307, 157] on icon "button" at bounding box center [301, 155] width 17 height 17
click at [256, 189] on p "Delete" at bounding box center [257, 190] width 38 height 17
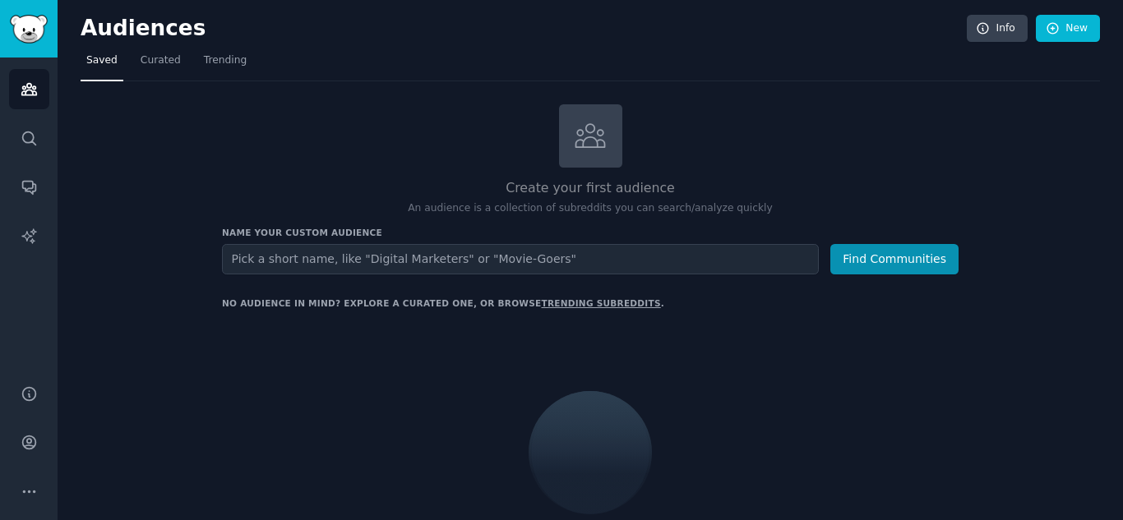
click at [425, 270] on input "text" at bounding box center [520, 259] width 597 height 30
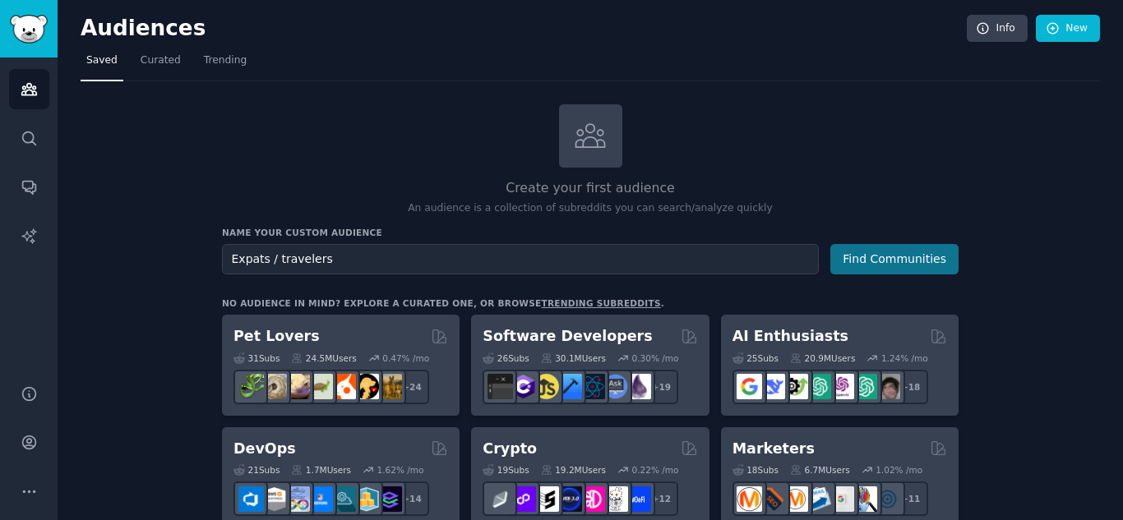
type input "Expats / travelers"
click at [920, 265] on button "Find Communities" at bounding box center [894, 259] width 128 height 30
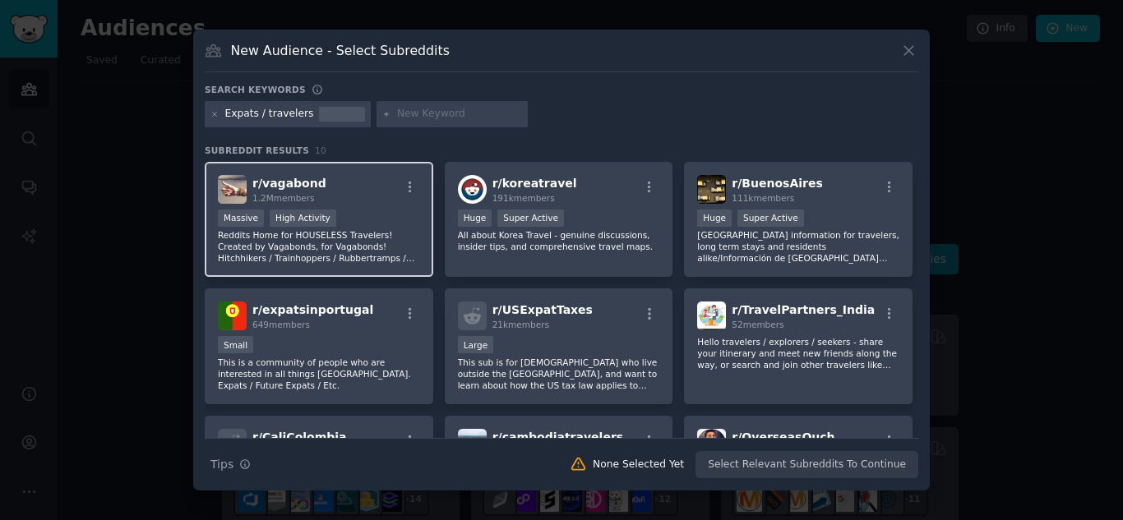
click at [365, 233] on p "Reddits Home for HOUSELESS Travelers! Created by Vagabonds, for Vagabonds! Hitc…" at bounding box center [319, 246] width 202 height 35
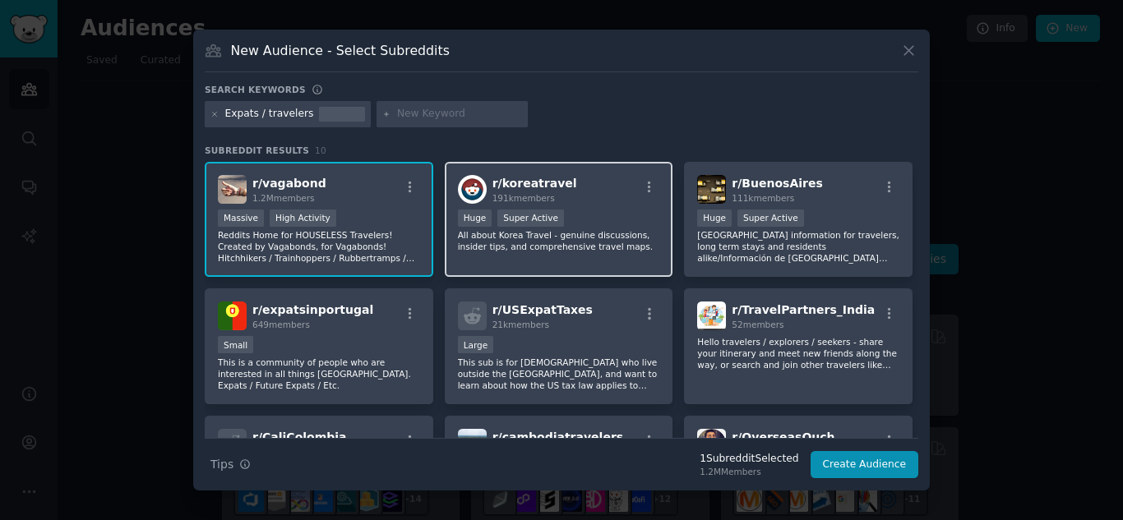
click at [600, 265] on div "r/ koreatravel 191k members Huge Super Active All about Korea Travel - genuine …" at bounding box center [559, 220] width 228 height 116
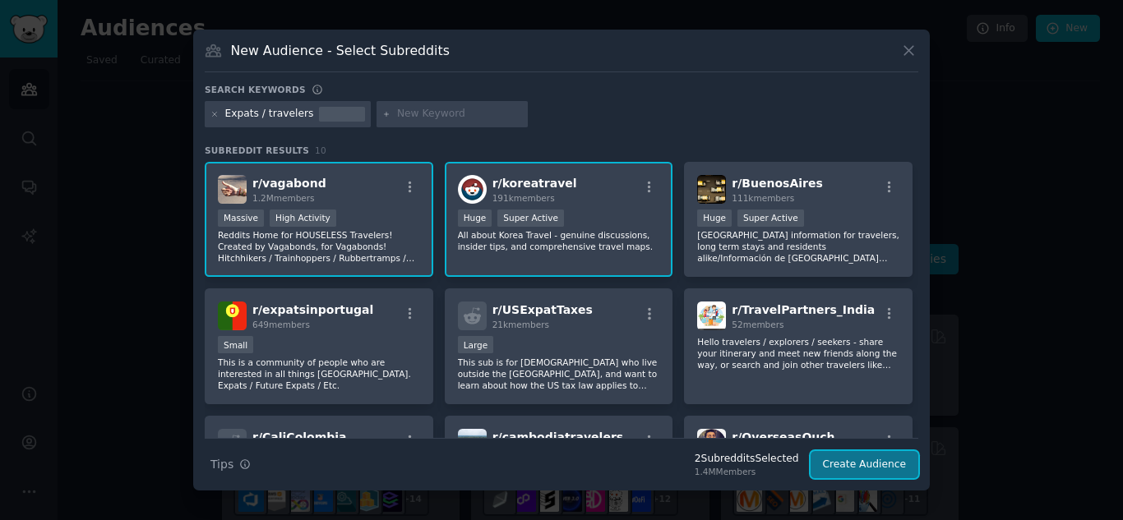
click at [874, 454] on button "Create Audience" at bounding box center [864, 465] width 108 height 28
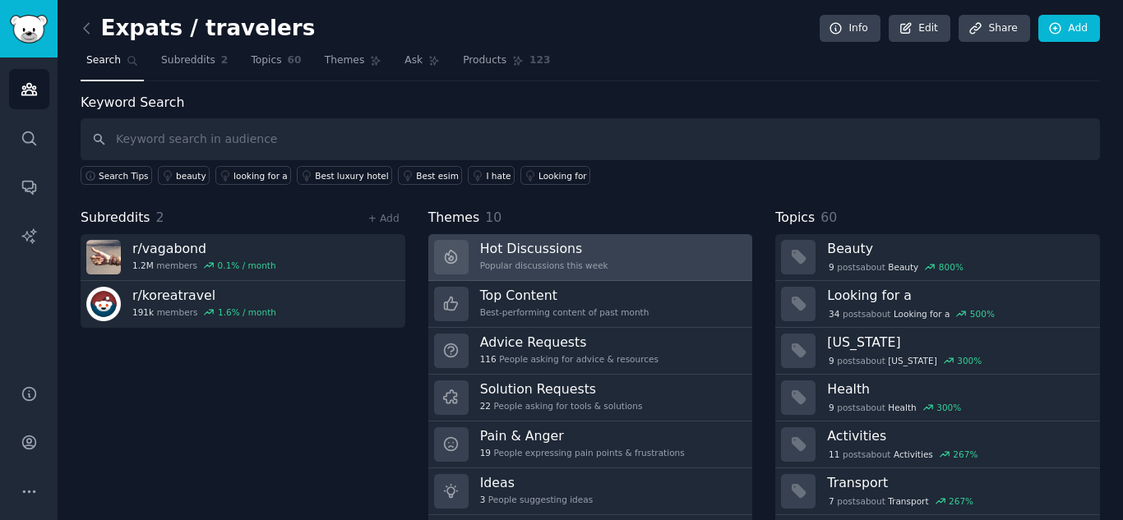
click at [525, 268] on div "Popular discussions this week" at bounding box center [544, 266] width 128 height 12
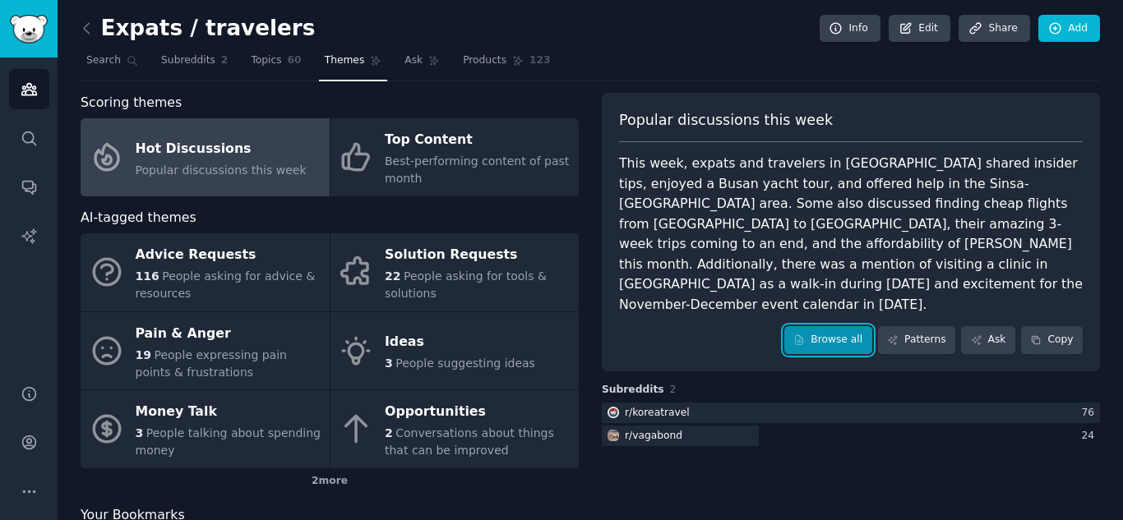
click at [837, 326] on link "Browse all" at bounding box center [828, 340] width 88 height 28
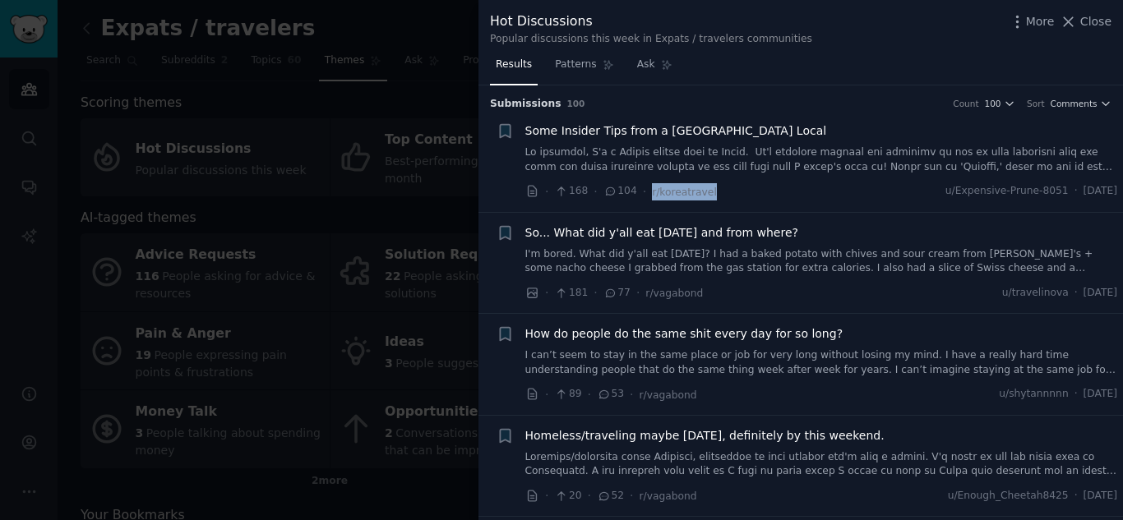
drag, startPoint x: 711, startPoint y: 196, endPoint x: 641, endPoint y: 202, distance: 70.2
click at [641, 202] on li "+ Some Insider Tips from a [GEOGRAPHIC_DATA] Local · 168 · 104 · r/koreatravel …" at bounding box center [800, 161] width 644 height 101
copy span "r/koreatravel"
